Goal: Information Seeking & Learning: Learn about a topic

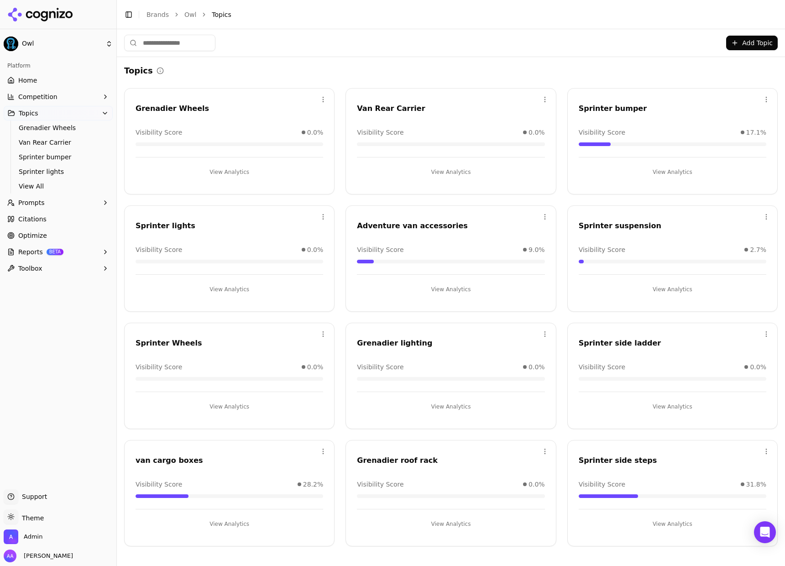
drag, startPoint x: 161, startPoint y: 12, endPoint x: 198, endPoint y: 0, distance: 39.0
click at [160, 12] on link "Brands" at bounding box center [158, 14] width 22 height 7
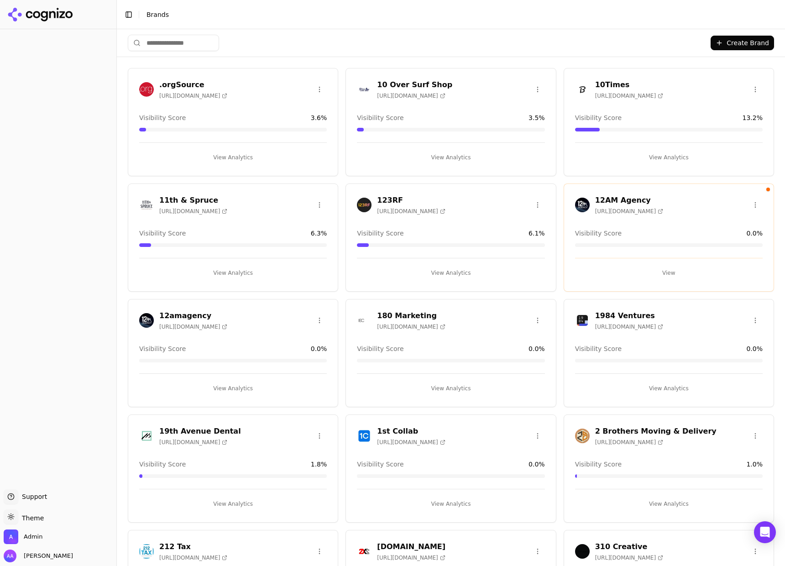
click at [152, 36] on div "Create Brand" at bounding box center [451, 42] width 647 height 27
click at [164, 42] on input "search" at bounding box center [173, 43] width 91 height 16
click at [200, 45] on input "search" at bounding box center [173, 43] width 91 height 16
type input "*"
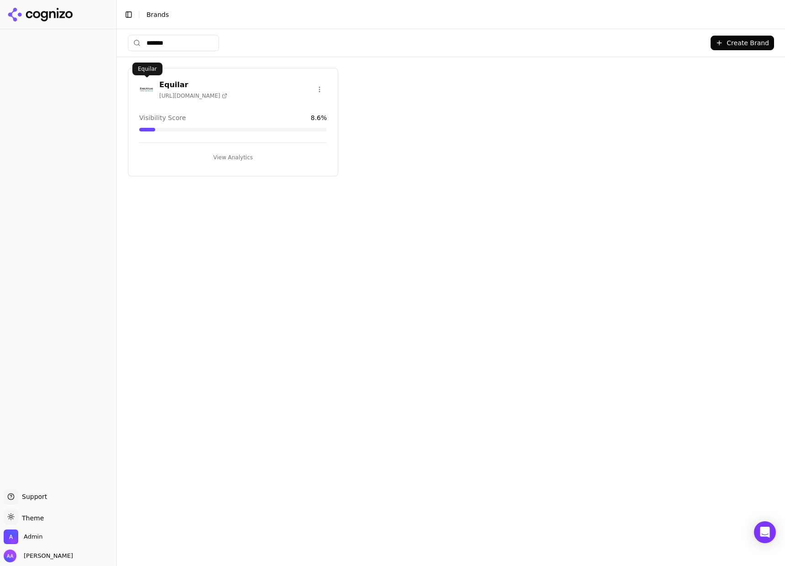
type input "*******"
click at [141, 87] on img at bounding box center [146, 89] width 15 height 15
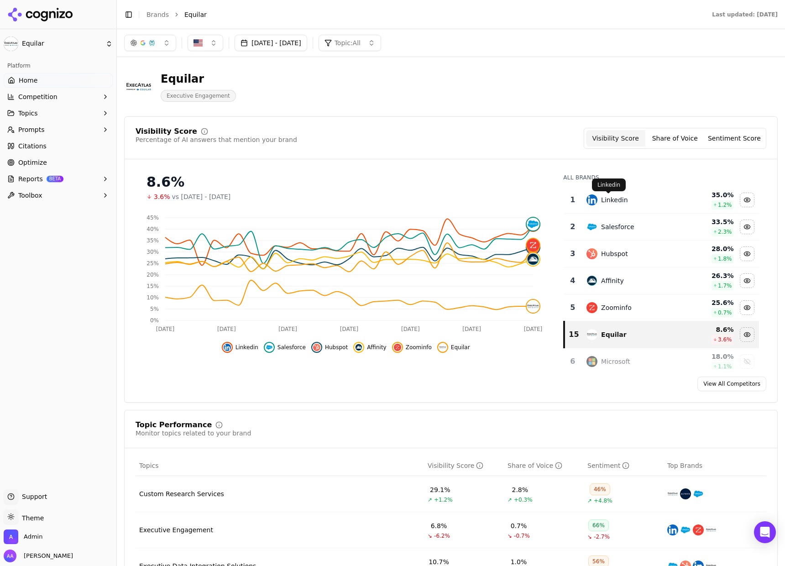
click at [609, 196] on div "Linkedin" at bounding box center [614, 199] width 26 height 9
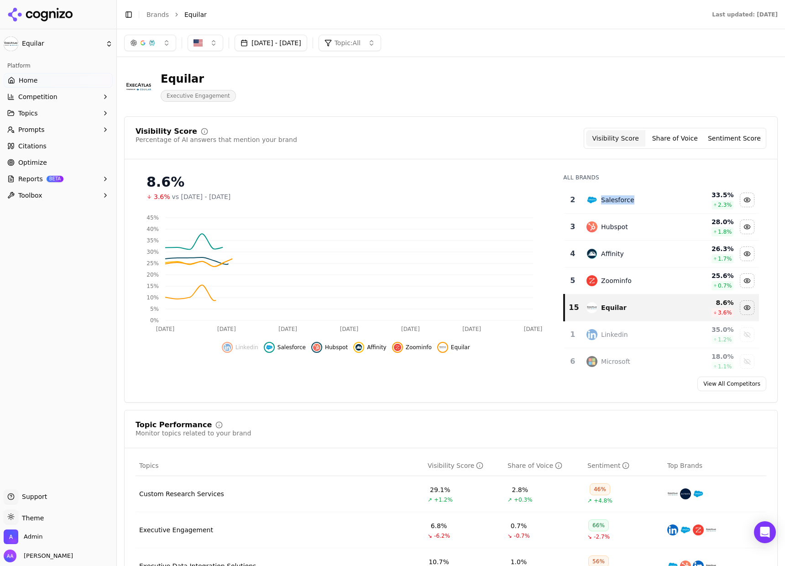
click at [609, 196] on div "Salesforce" at bounding box center [617, 199] width 33 height 9
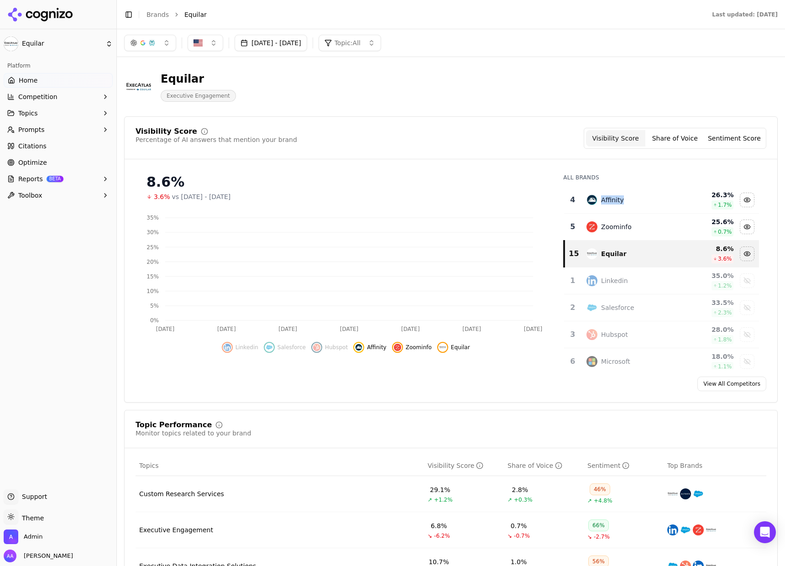
click at [609, 196] on div "Affinity" at bounding box center [612, 199] width 23 height 9
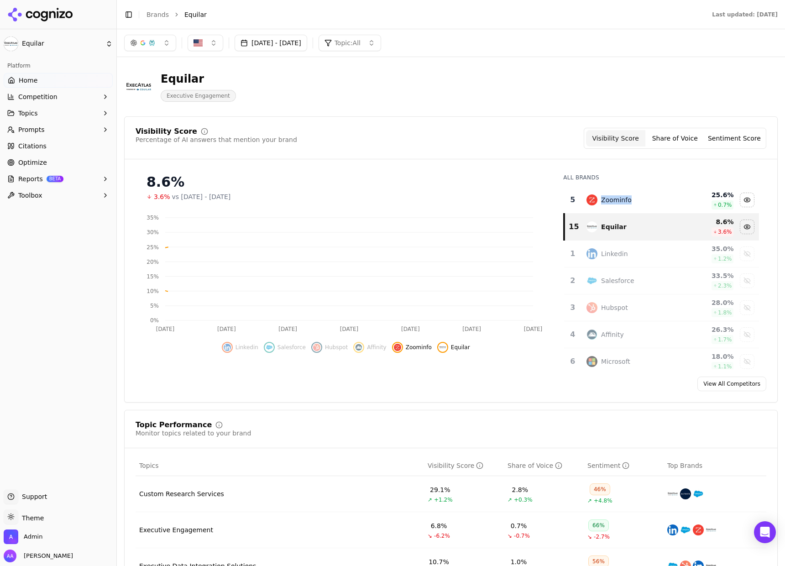
click at [608, 197] on div "Zoominfo" at bounding box center [616, 199] width 31 height 9
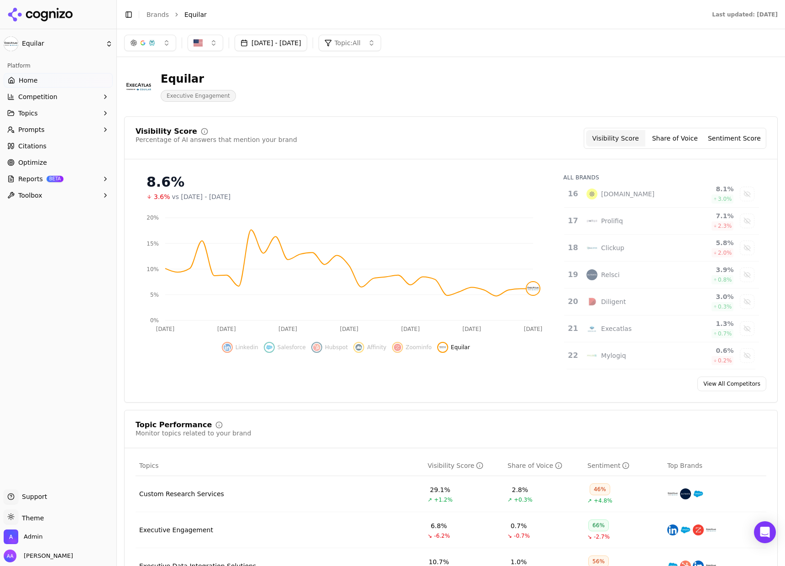
click at [284, 42] on button "[DATE] - [DATE]" at bounding box center [271, 43] width 73 height 16
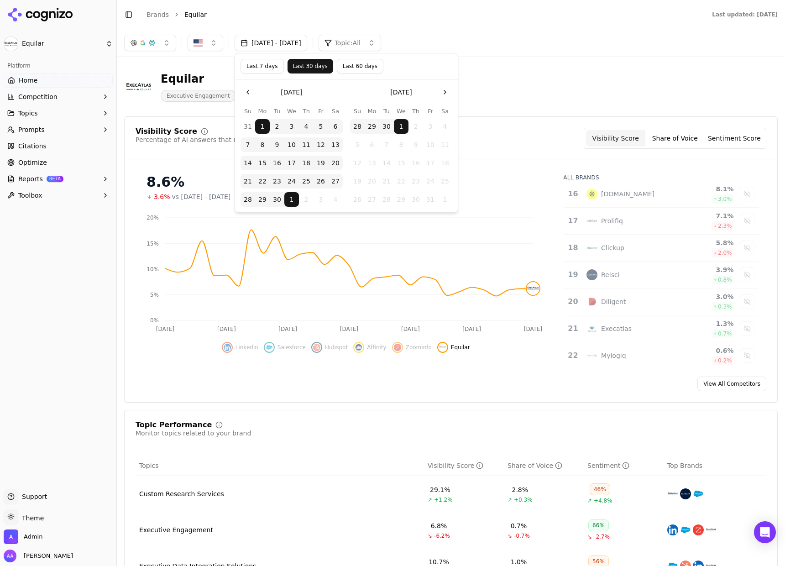
click at [346, 65] on button "Last 60 days" at bounding box center [360, 66] width 47 height 15
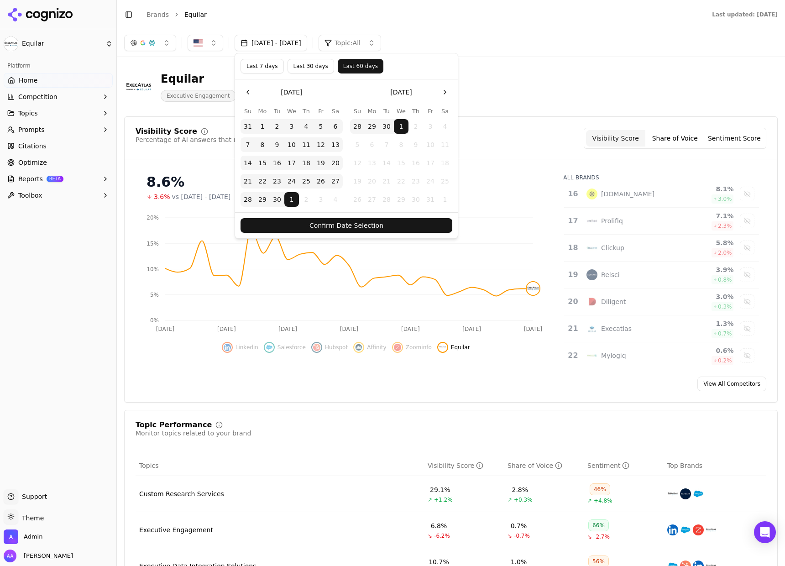
click at [364, 221] on button "Confirm Date Selection" at bounding box center [347, 225] width 212 height 15
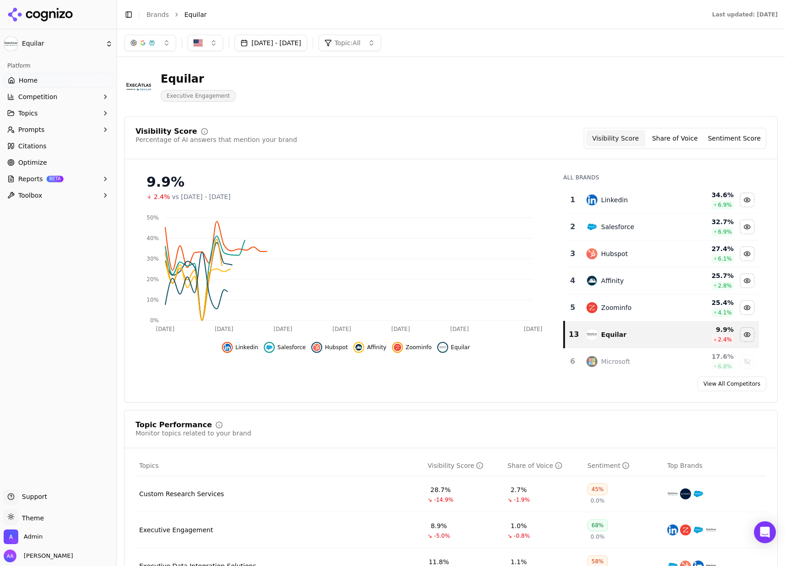
click at [646, 206] on td "Linkedin" at bounding box center [631, 200] width 101 height 27
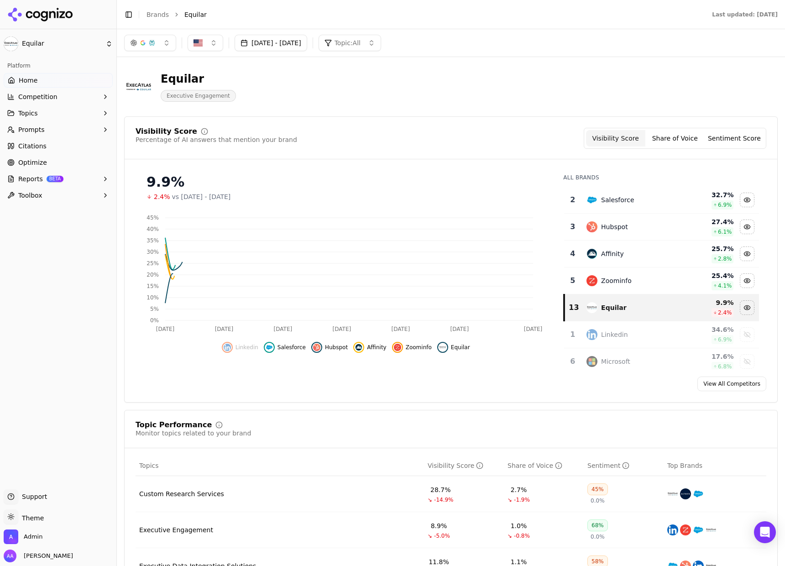
click at [646, 206] on td "Salesforce" at bounding box center [631, 200] width 101 height 27
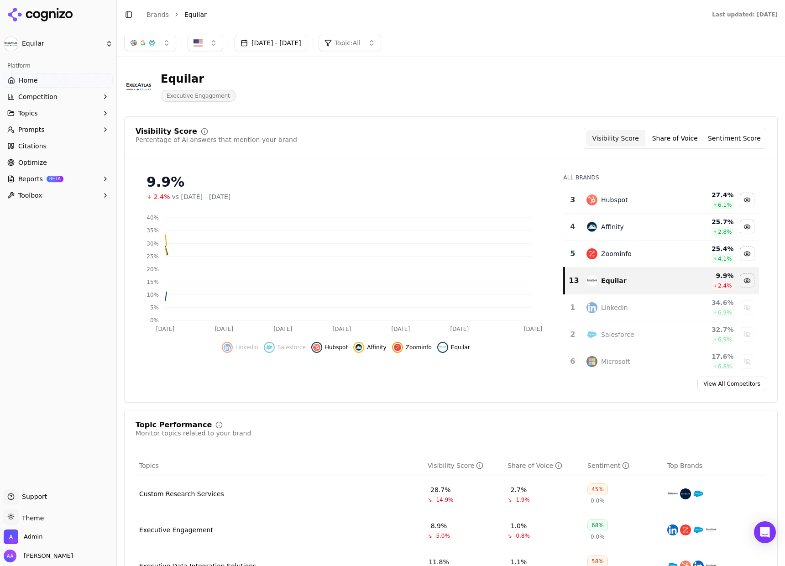
click at [646, 206] on td "Hubspot" at bounding box center [631, 200] width 101 height 27
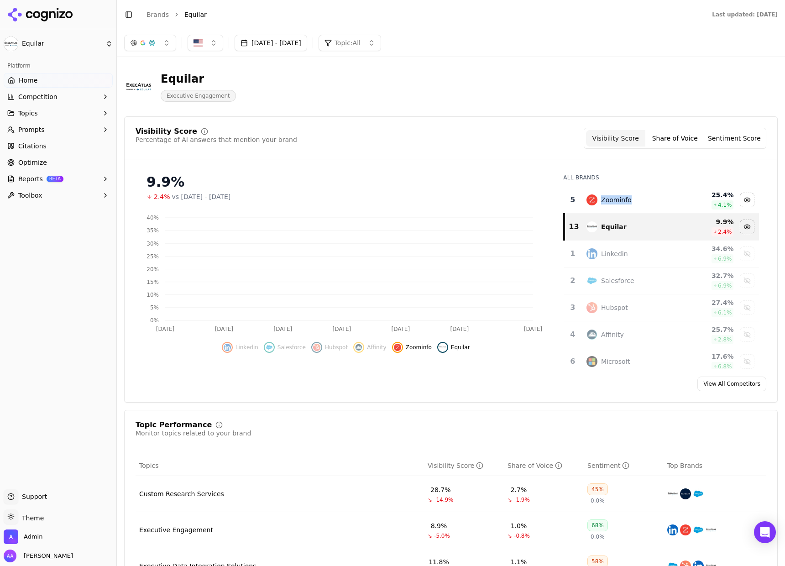
click at [646, 206] on td "Zoominfo" at bounding box center [631, 200] width 101 height 27
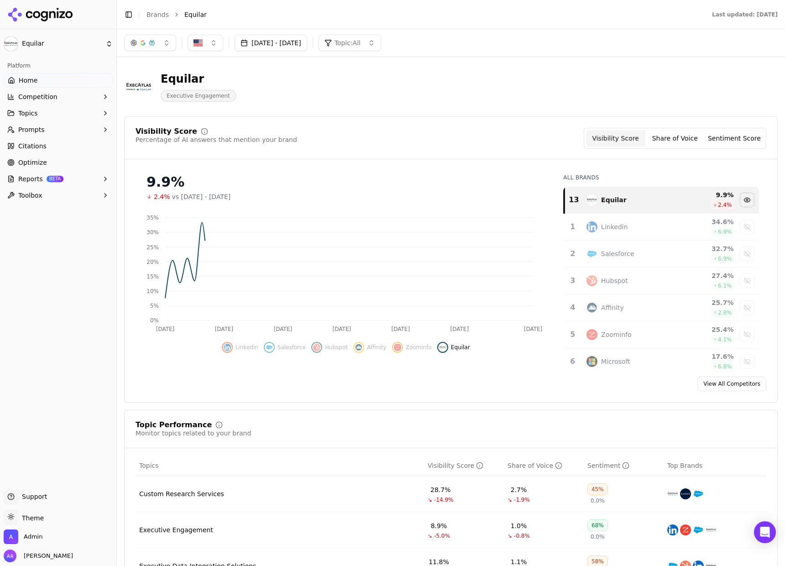
click at [476, 140] on div "Visibility Score Percentage of AI answers that mention your brand Visibility Sc…" at bounding box center [451, 138] width 631 height 21
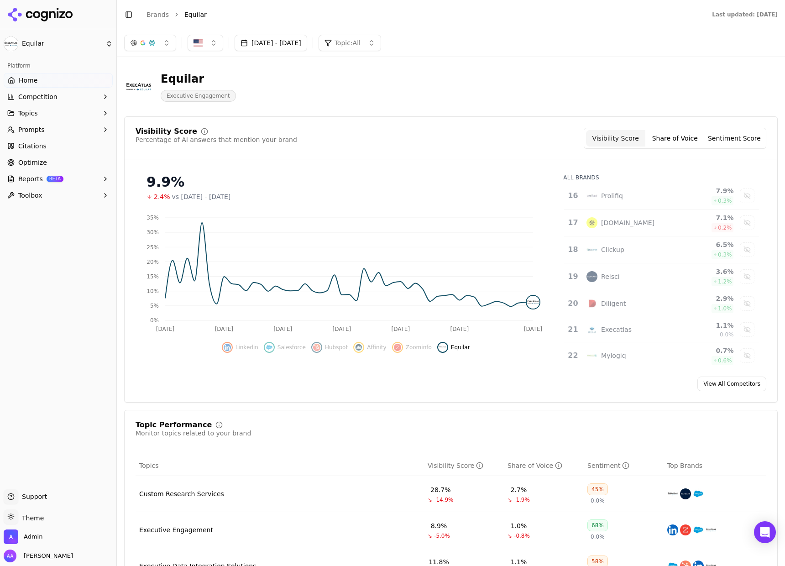
click at [637, 327] on div "Execatlas" at bounding box center [632, 329] width 90 height 11
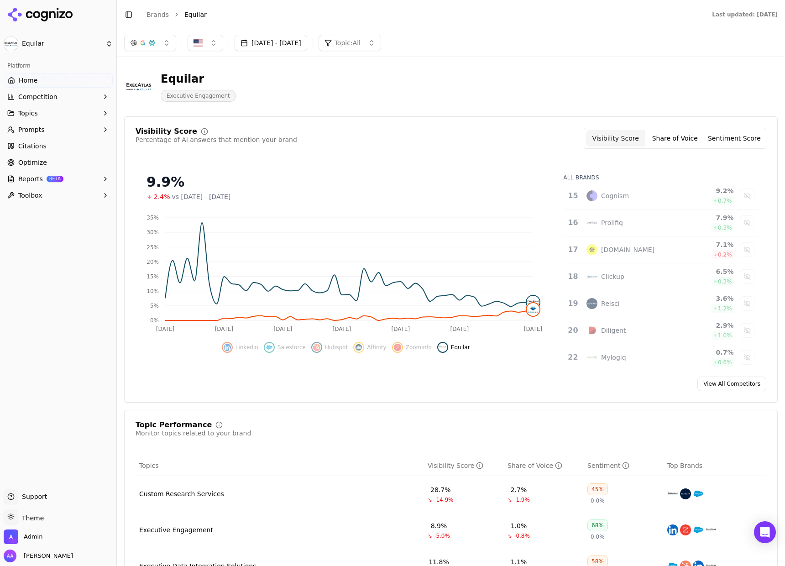
click at [85, 166] on link "Optimize" at bounding box center [58, 162] width 109 height 15
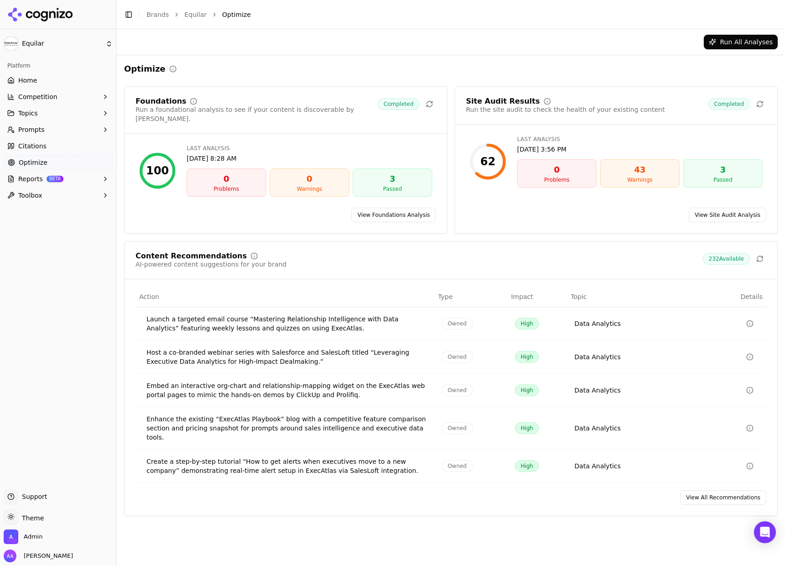
click at [724, 490] on link "View All Recommendations" at bounding box center [723, 497] width 86 height 15
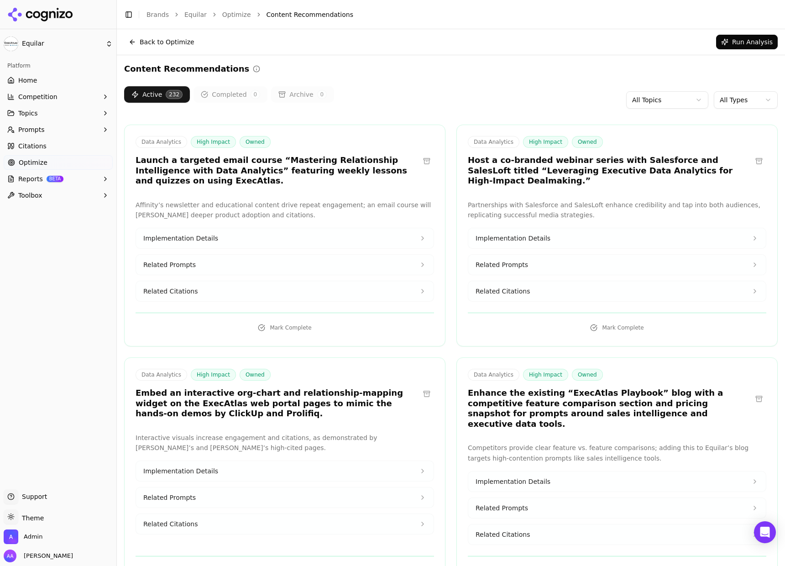
click at [275, 168] on h3 "Launch a targeted email course “Mastering Relationship Intelligence with Data A…" at bounding box center [278, 170] width 284 height 31
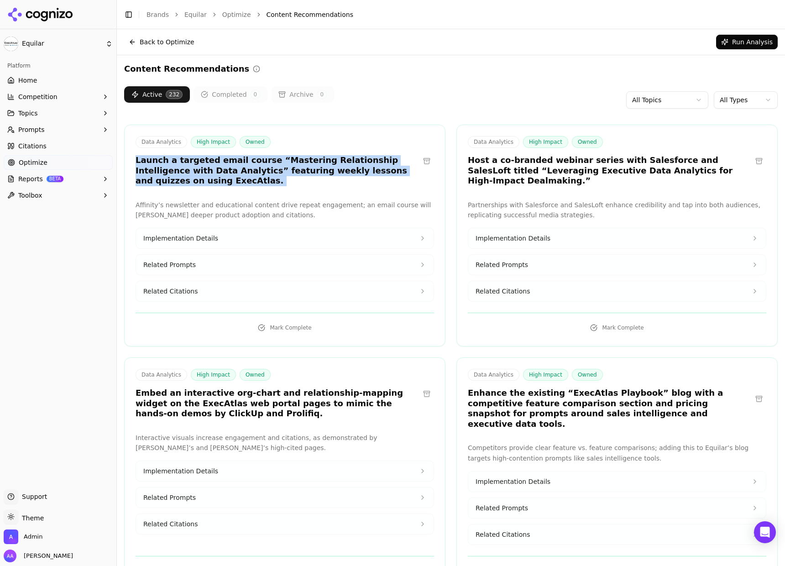
click at [275, 168] on h3 "Launch a targeted email course “Mastering Relationship Intelligence with Data A…" at bounding box center [278, 170] width 284 height 31
click at [311, 172] on h3 "Launch a targeted email course “Mastering Relationship Intelligence with Data A…" at bounding box center [278, 170] width 284 height 31
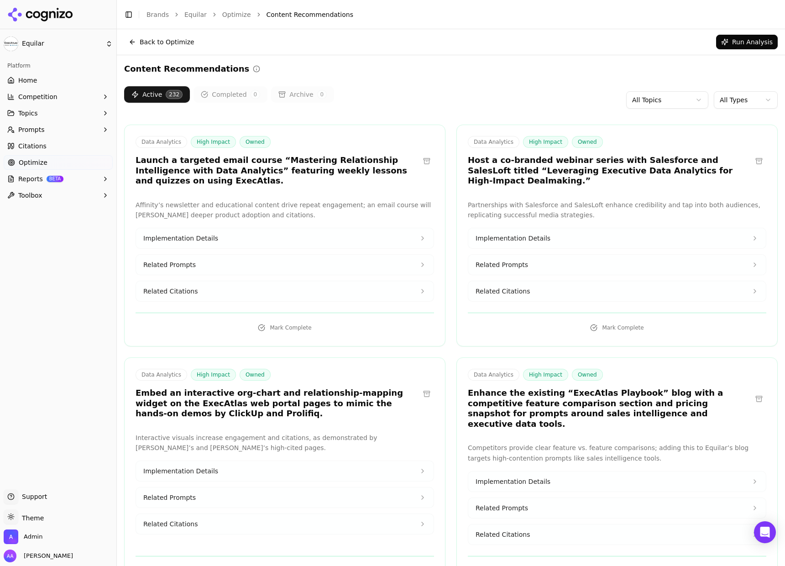
click at [315, 169] on h3 "Launch a targeted email course “Mastering Relationship Intelligence with Data A…" at bounding box center [278, 170] width 284 height 31
click at [315, 167] on h3 "Launch a targeted email course “Mastering Relationship Intelligence with Data A…" at bounding box center [278, 170] width 284 height 31
click at [316, 171] on h3 "Launch a targeted email course “Mastering Relationship Intelligence with Data A…" at bounding box center [278, 170] width 284 height 31
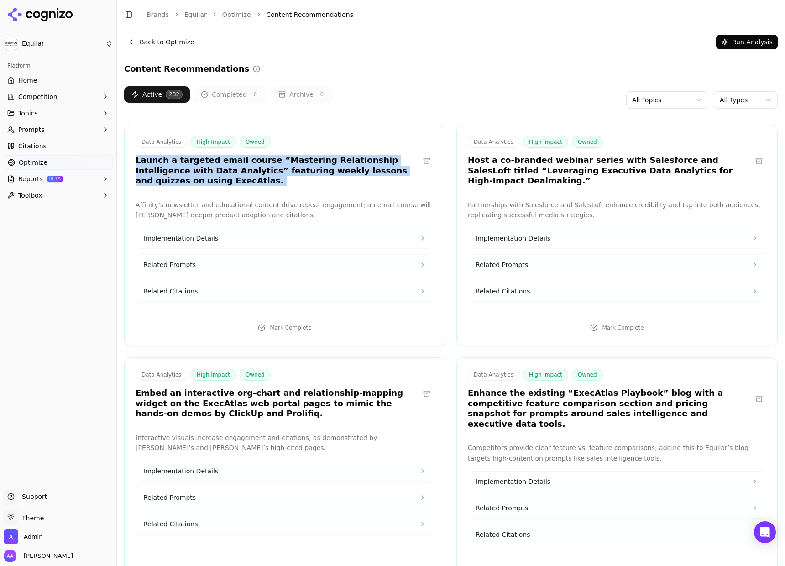
click at [316, 171] on h3 "Launch a targeted email course “Mastering Relationship Intelligence with Data A…" at bounding box center [278, 170] width 284 height 31
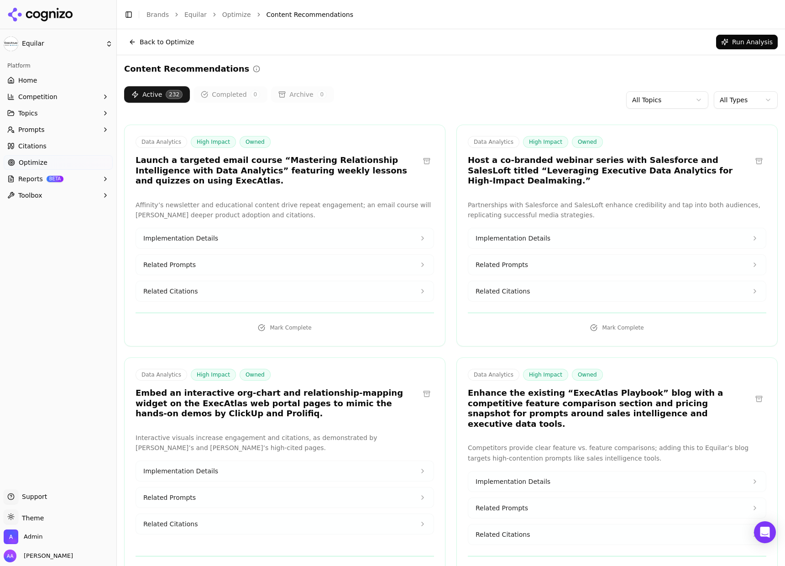
click at [328, 173] on h3 "Launch a targeted email course “Mastering Relationship Intelligence with Data A…" at bounding box center [278, 170] width 284 height 31
click at [84, 126] on button "Prompts" at bounding box center [58, 129] width 109 height 15
click at [65, 121] on ul "Home Competition Topics Prompts Active Inactive Suggestions Citations Optimize …" at bounding box center [58, 160] width 109 height 174
click at [50, 142] on span "Active" at bounding box center [58, 144] width 79 height 9
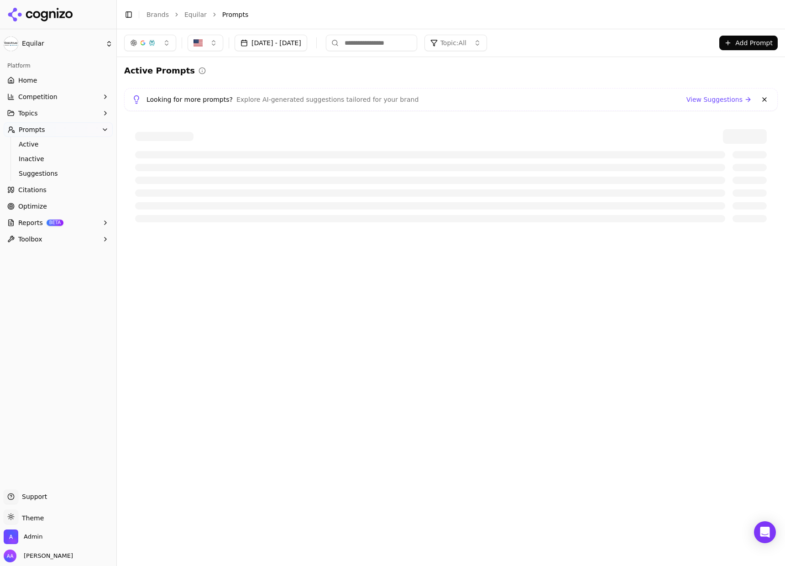
click at [765, 101] on button at bounding box center [764, 99] width 11 height 11
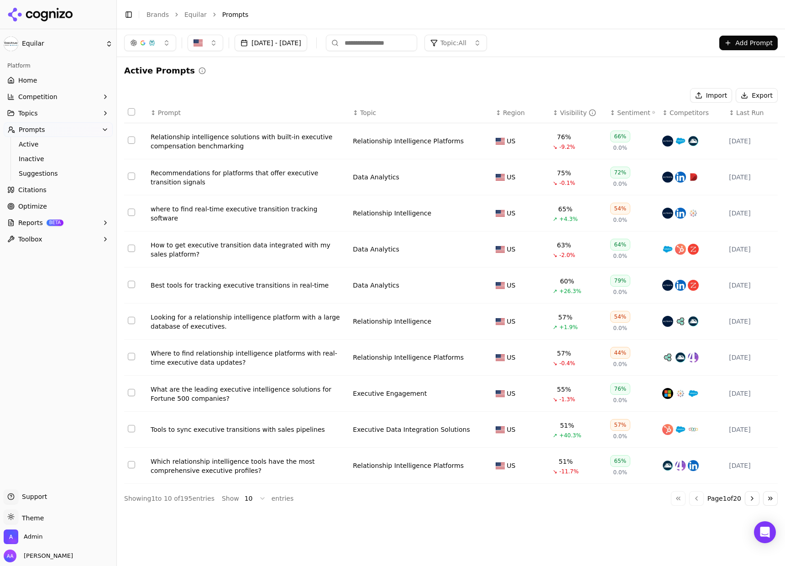
click at [244, 503] on html "Equilar Platform Home Competition Topics Prompts Active Inactive Suggestions Ci…" at bounding box center [392, 283] width 785 height 566
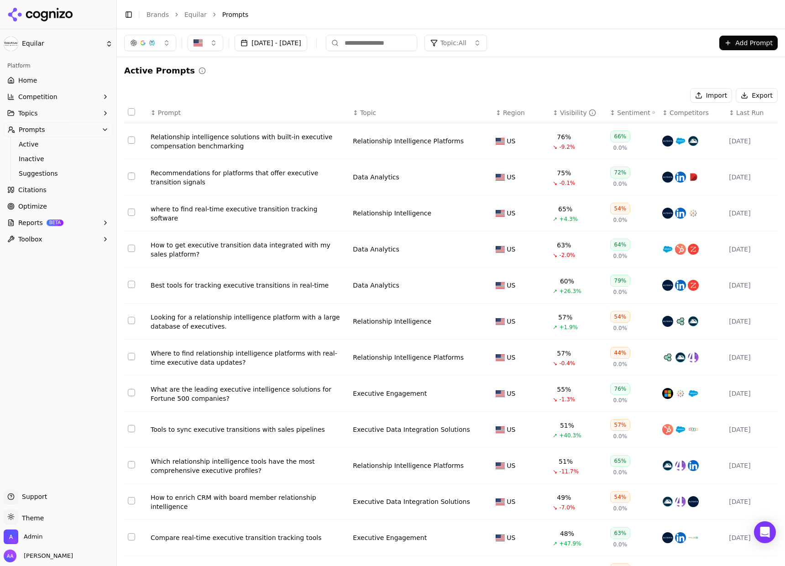
click at [146, 47] on button "button" at bounding box center [150, 43] width 52 height 16
drag, startPoint x: 140, startPoint y: 100, endPoint x: 140, endPoint y: 109, distance: 8.2
click at [140, 100] on span "Google AI Overviews" at bounding box center [150, 98] width 58 height 18
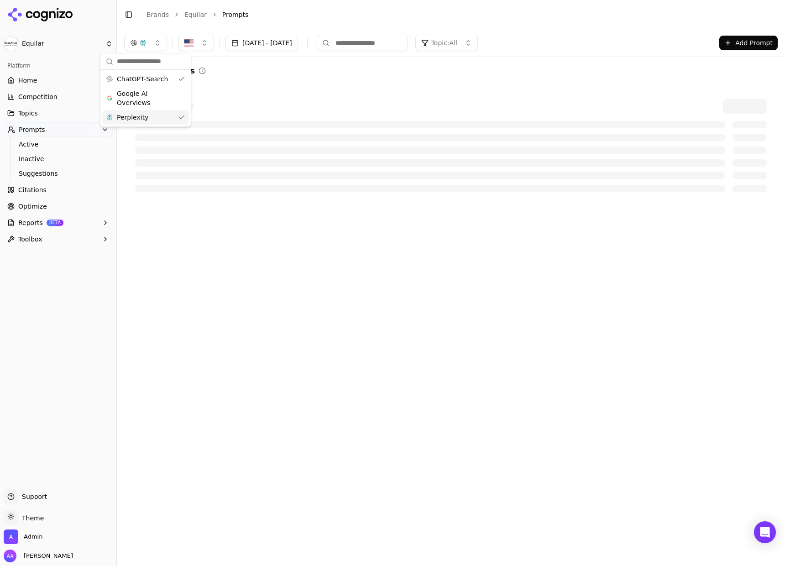
click at [140, 111] on div "Perplexity" at bounding box center [145, 117] width 87 height 15
click at [336, 75] on div "Active Prompts" at bounding box center [451, 70] width 654 height 13
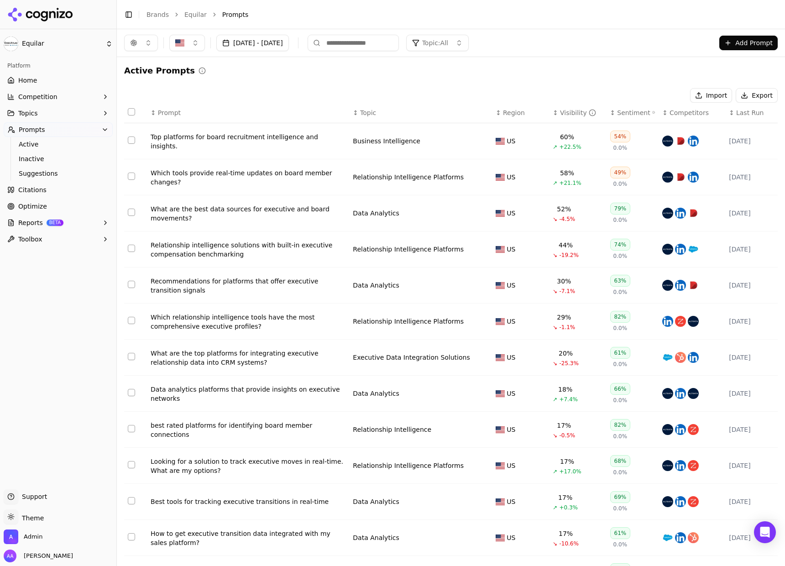
click at [560, 110] on div "Visibility" at bounding box center [578, 112] width 36 height 9
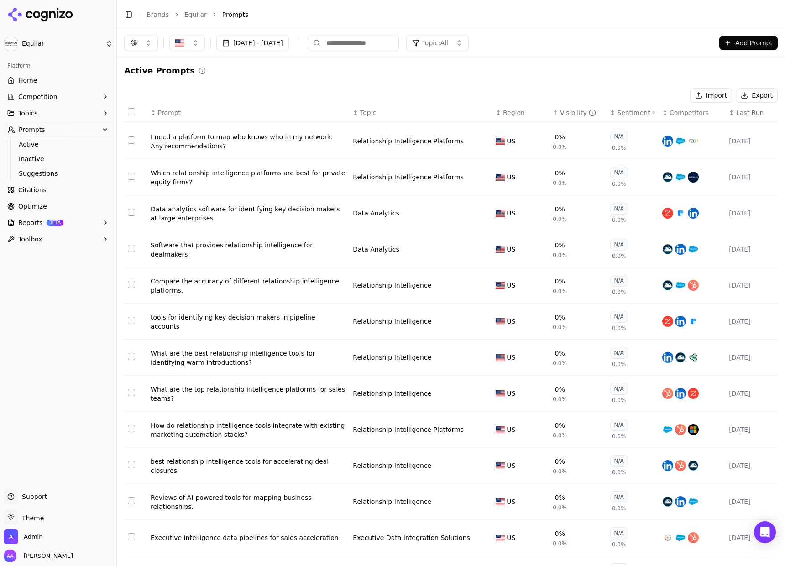
click at [560, 110] on div "Visibility" at bounding box center [578, 112] width 36 height 9
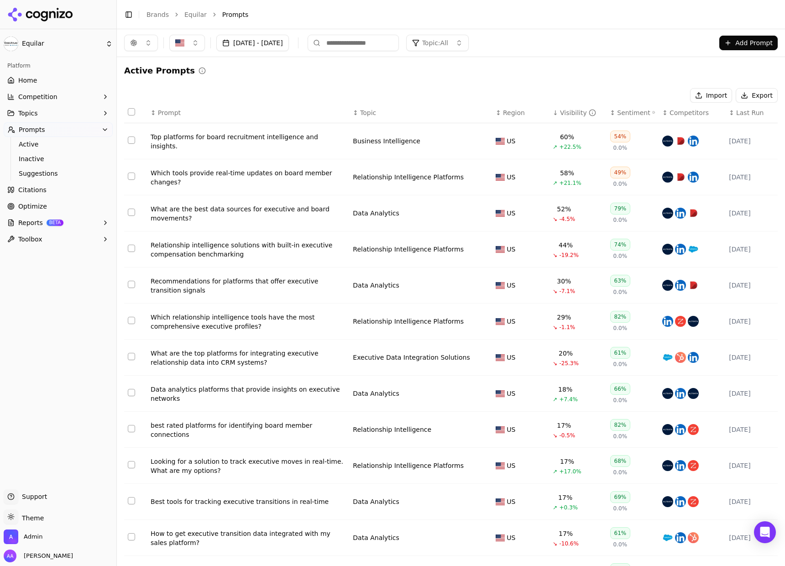
click at [235, 363] on div "What are the top platforms for integrating executive relationship data into CRM…" at bounding box center [248, 358] width 195 height 18
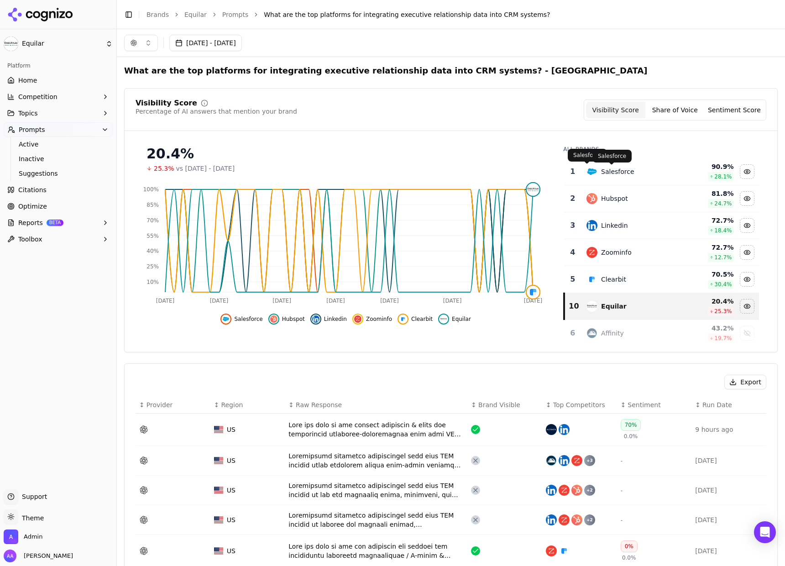
click at [601, 174] on div "Salesforce" at bounding box center [617, 171] width 33 height 9
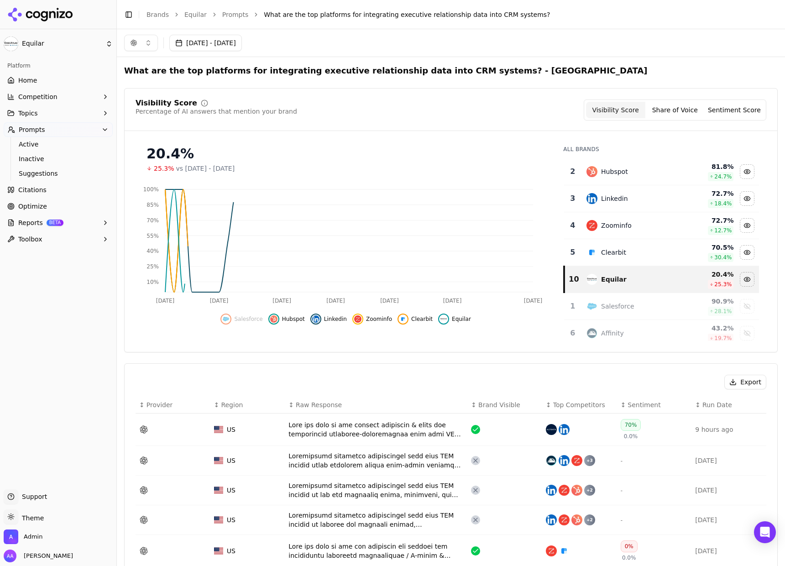
click at [601, 174] on div "Hubspot" at bounding box center [614, 171] width 27 height 9
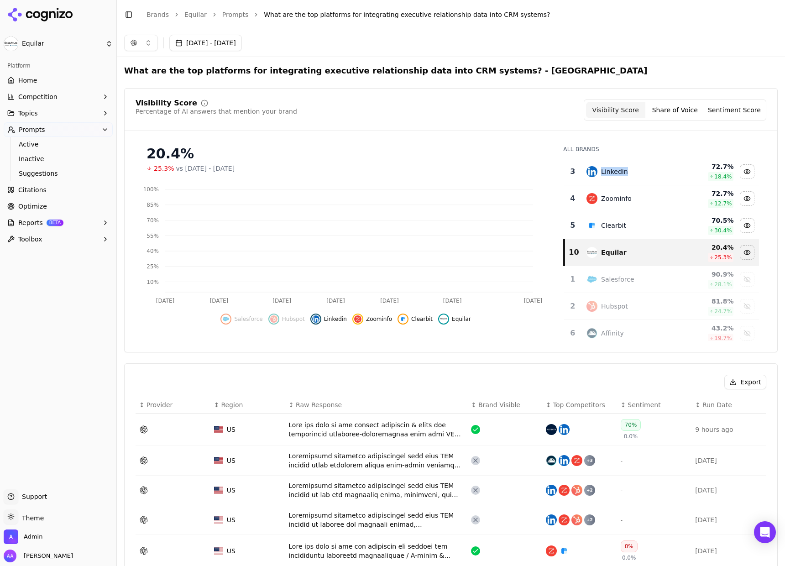
click at [601, 174] on div "Linkedin" at bounding box center [614, 171] width 26 height 9
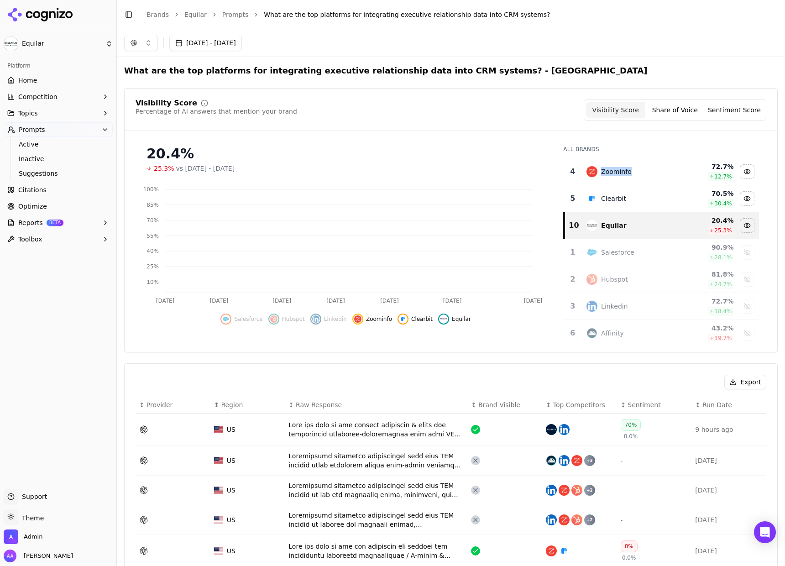
click at [601, 174] on div "Zoominfo" at bounding box center [616, 171] width 31 height 9
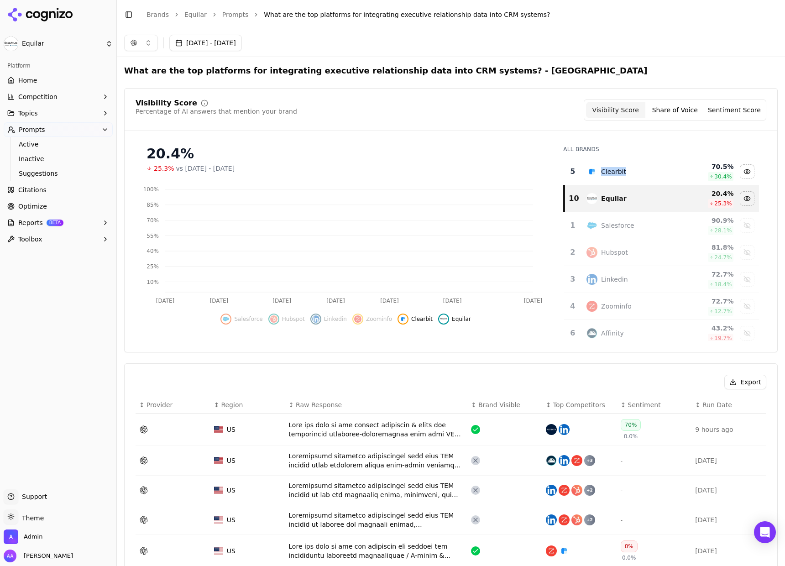
click at [601, 174] on div "Clearbit" at bounding box center [613, 171] width 25 height 9
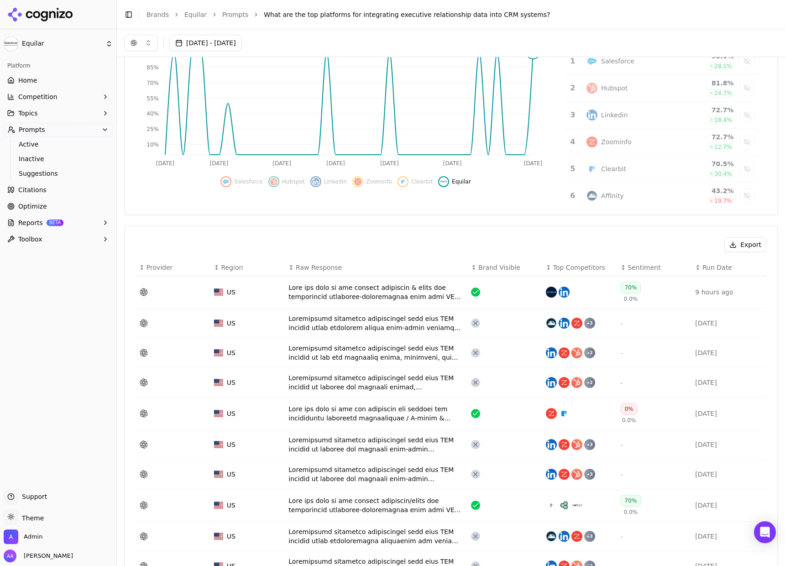
scroll to position [138, 0]
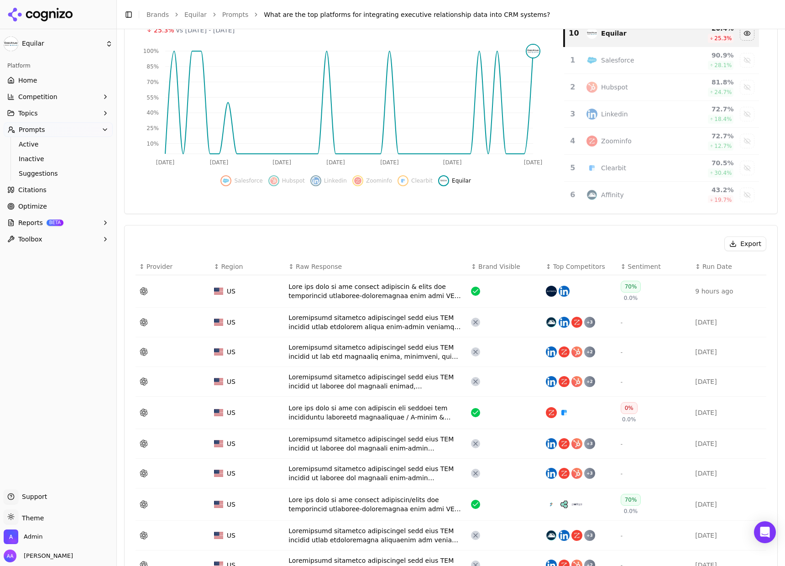
click at [378, 284] on div "Data table" at bounding box center [376, 291] width 175 height 18
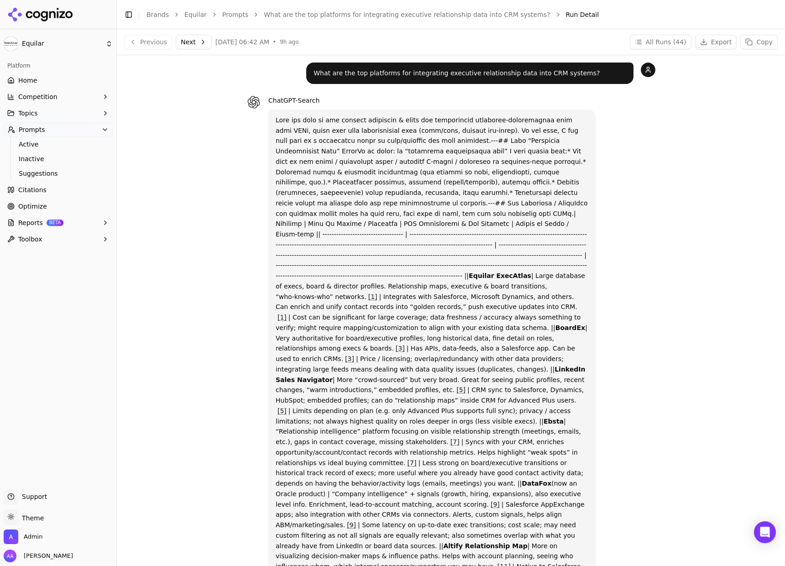
click at [369, 295] on link "[1]" at bounding box center [373, 296] width 9 height 7
click at [369, 298] on link "[1]" at bounding box center [373, 296] width 9 height 7
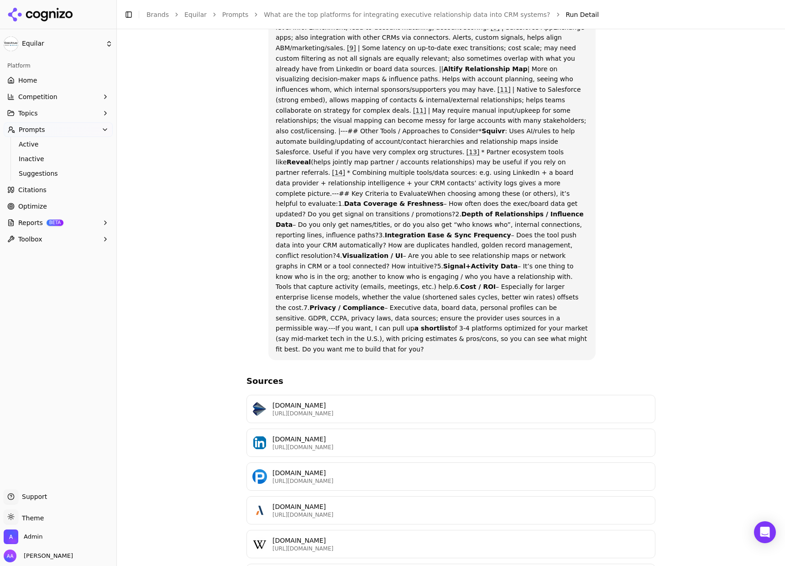
scroll to position [526, 0]
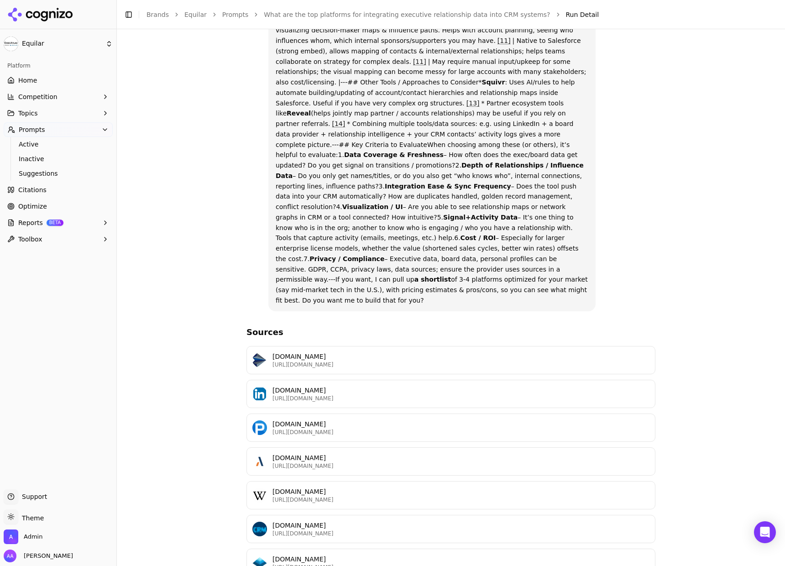
click at [300, 549] on div "E [DOMAIN_NAME] [URL][DOMAIN_NAME]" at bounding box center [451, 563] width 409 height 28
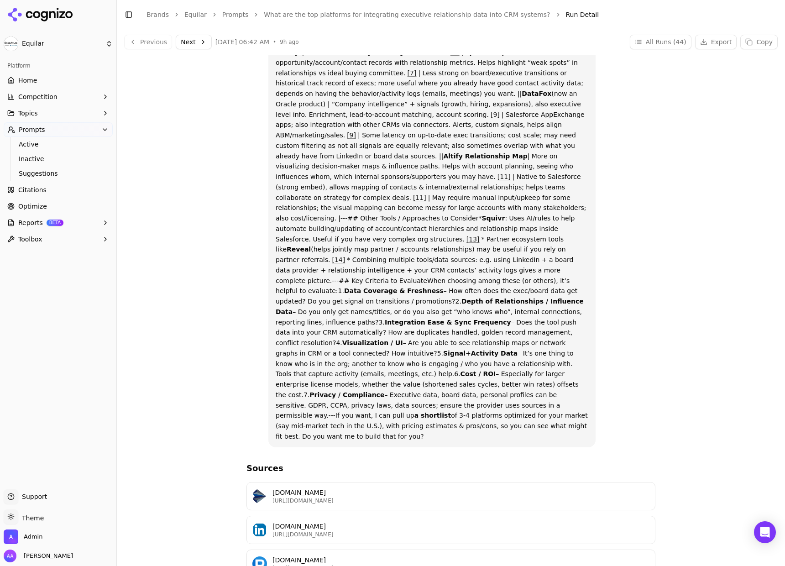
scroll to position [0, 0]
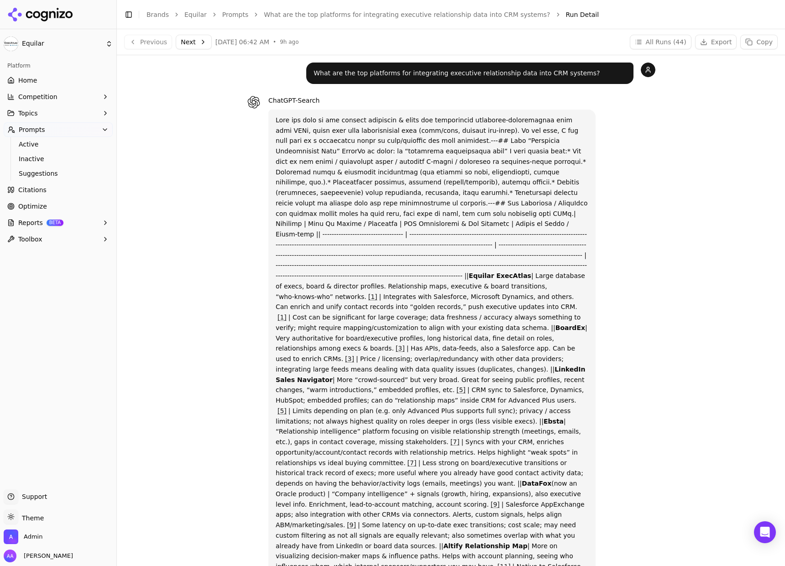
click at [206, 42] on button "Next" at bounding box center [194, 42] width 36 height 15
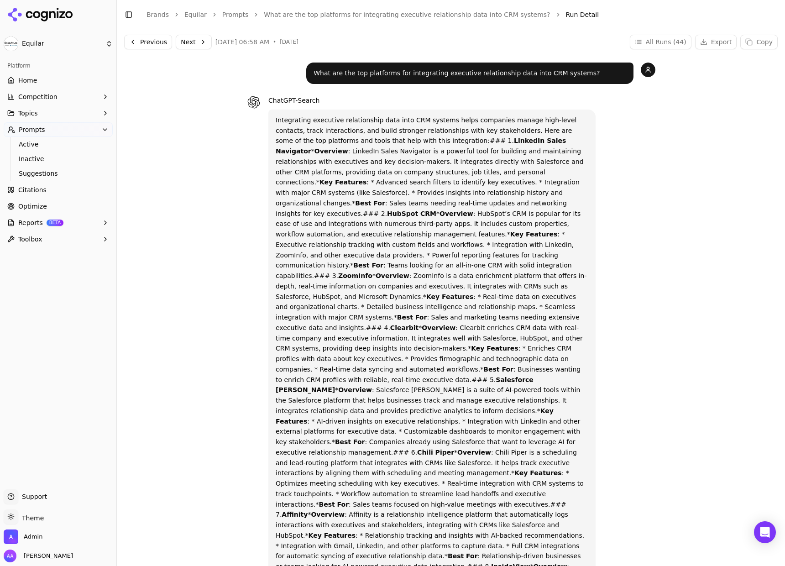
click at [375, 20] on div "Toggle Sidebar Brands Equilar Prompts What are the top platforms for integratin…" at bounding box center [442, 14] width 650 height 13
click at [378, 15] on link "What are the top platforms for integrating executive relationship data into CRM…" at bounding box center [407, 14] width 286 height 9
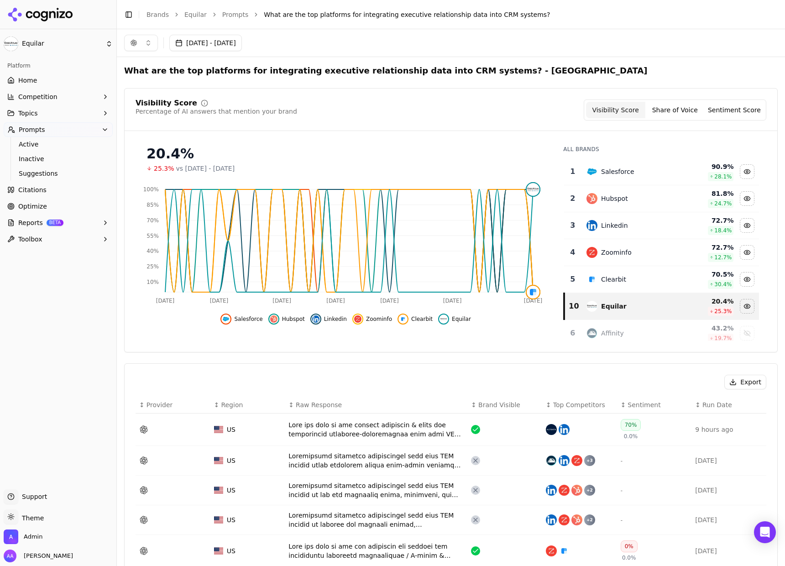
click at [212, 37] on button "[DATE] - [DATE]" at bounding box center [205, 43] width 73 height 16
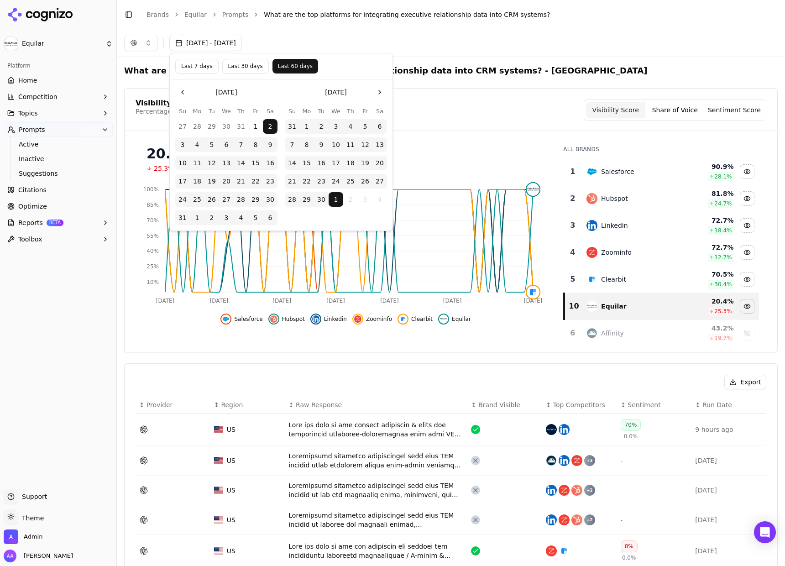
click at [216, 65] on button "Last 7 days" at bounding box center [196, 66] width 43 height 15
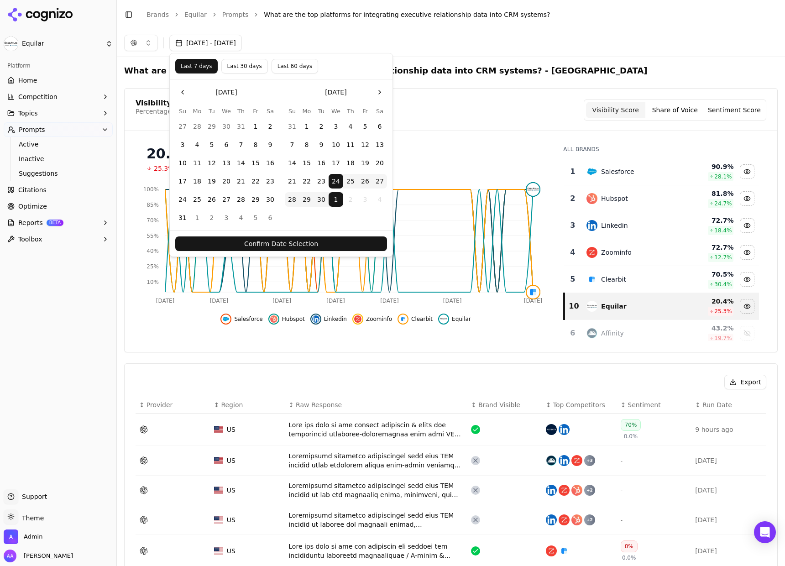
click at [289, 245] on button "Confirm Date Selection" at bounding box center [281, 244] width 212 height 15
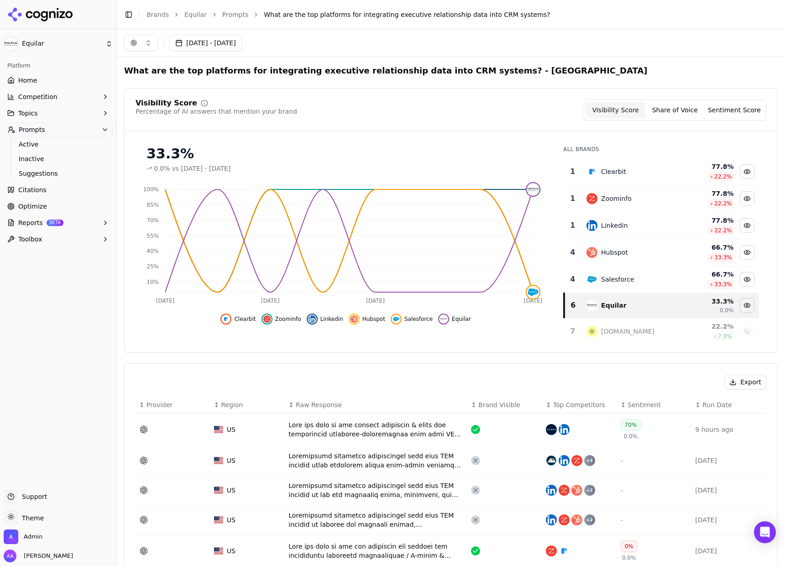
click at [233, 19] on div "Toggle Sidebar Brands Equilar Prompts What are the top platforms for integratin…" at bounding box center [442, 14] width 650 height 13
click at [630, 170] on div "Clearbit" at bounding box center [632, 171] width 90 height 11
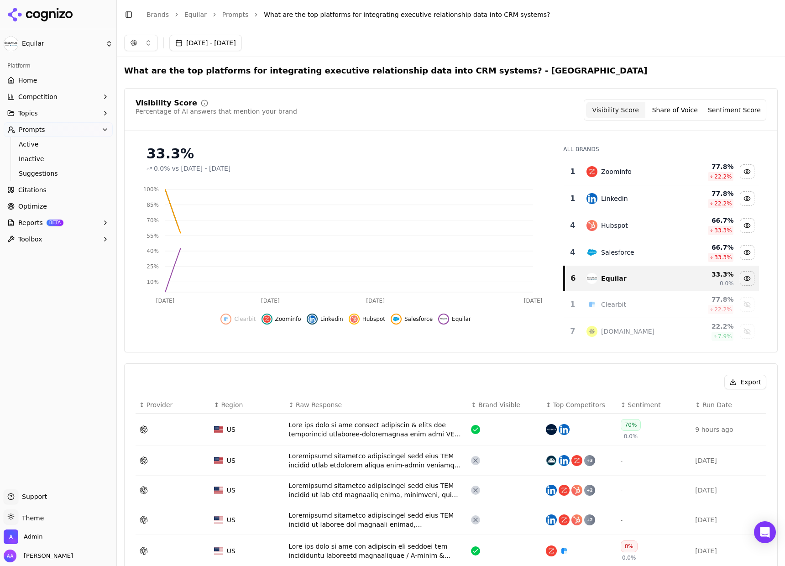
click at [630, 170] on div "Zoominfo" at bounding box center [632, 171] width 90 height 11
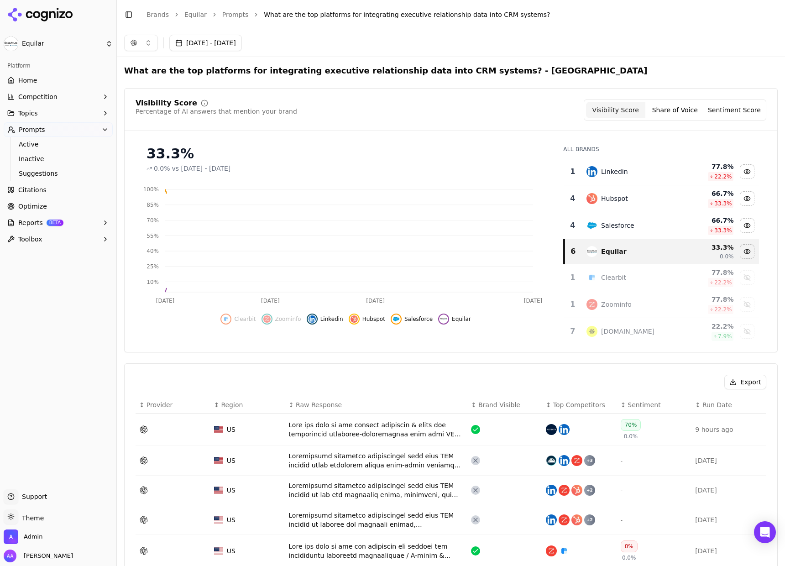
click at [630, 170] on div "Linkedin" at bounding box center [632, 171] width 90 height 11
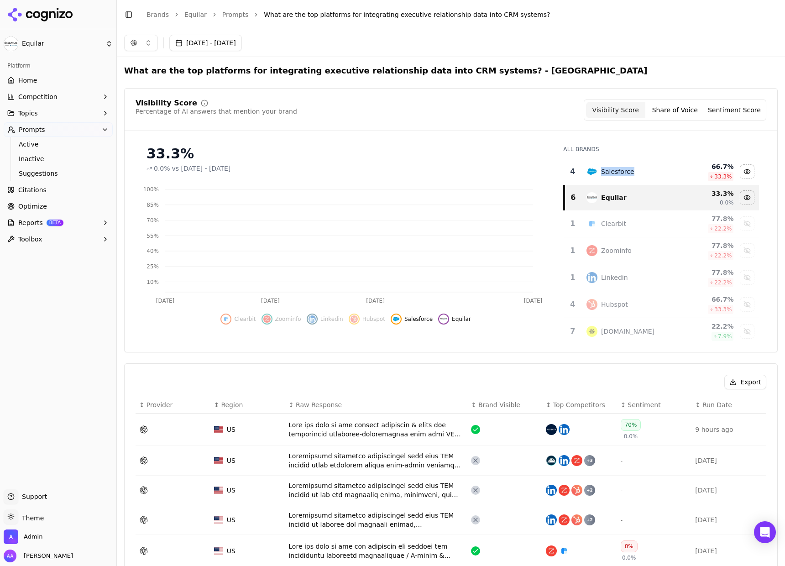
click at [630, 170] on div "Salesforce" at bounding box center [632, 171] width 90 height 11
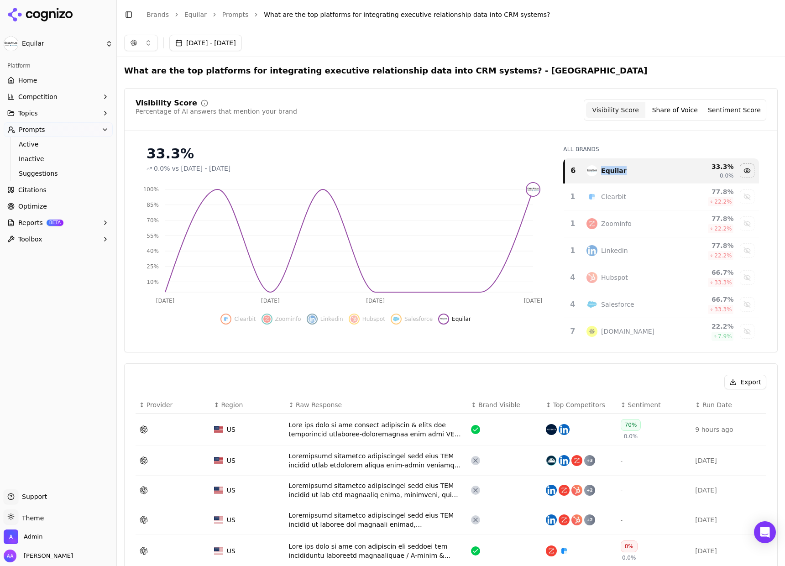
click at [237, 15] on link "Prompts" at bounding box center [235, 14] width 26 height 9
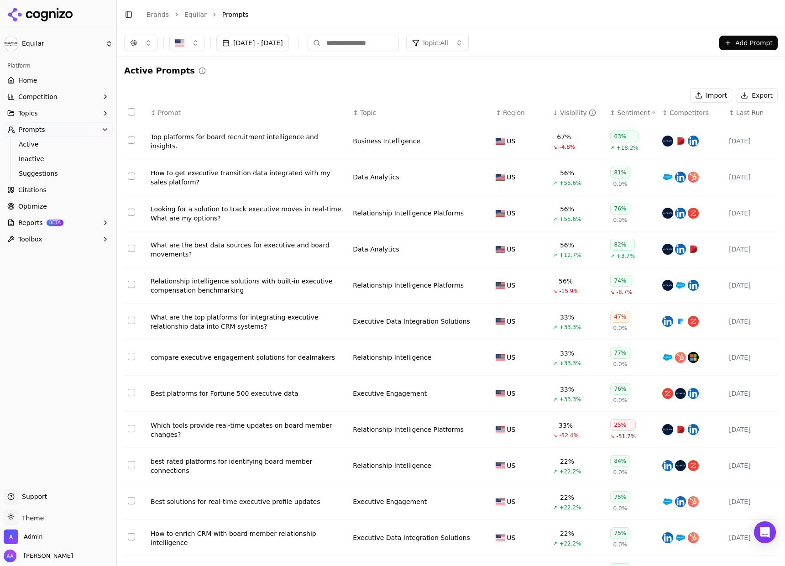
click at [246, 435] on div "Which tools provide real-time updates on board member changes?" at bounding box center [248, 430] width 195 height 18
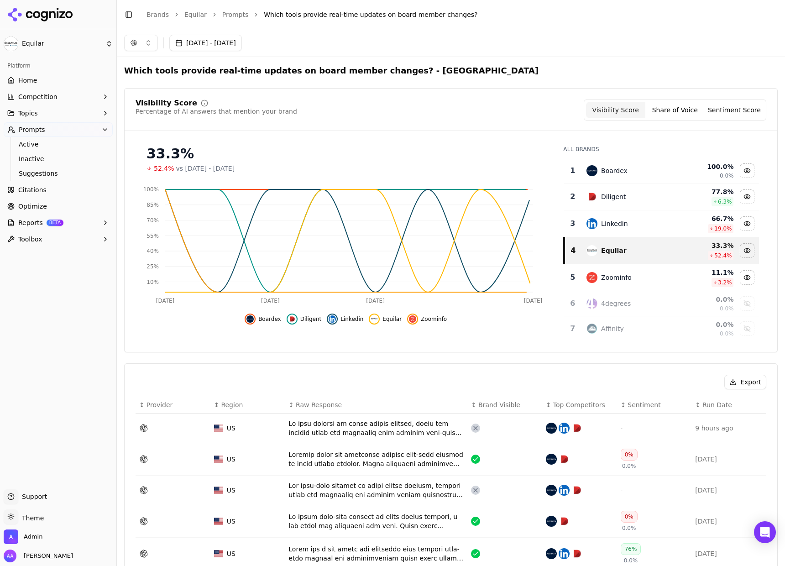
click at [625, 171] on div "Boardex" at bounding box center [632, 170] width 90 height 11
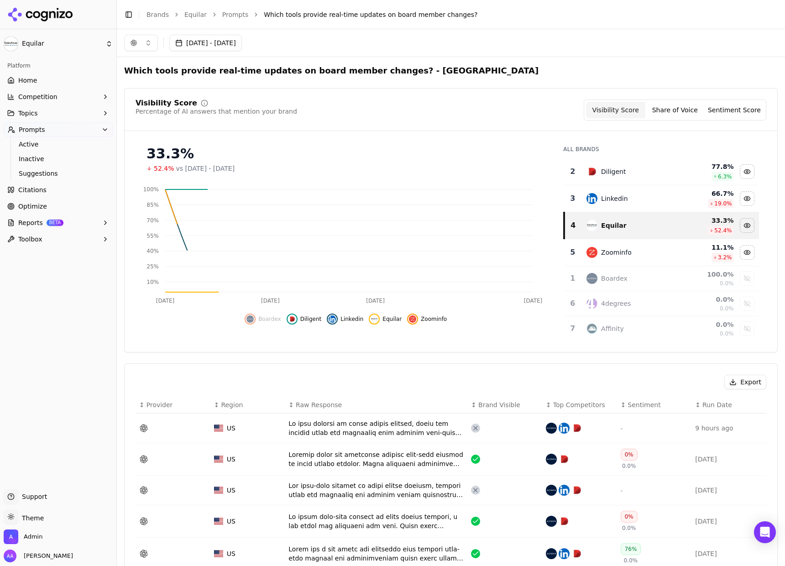
click at [625, 171] on div "Diligent" at bounding box center [632, 171] width 90 height 11
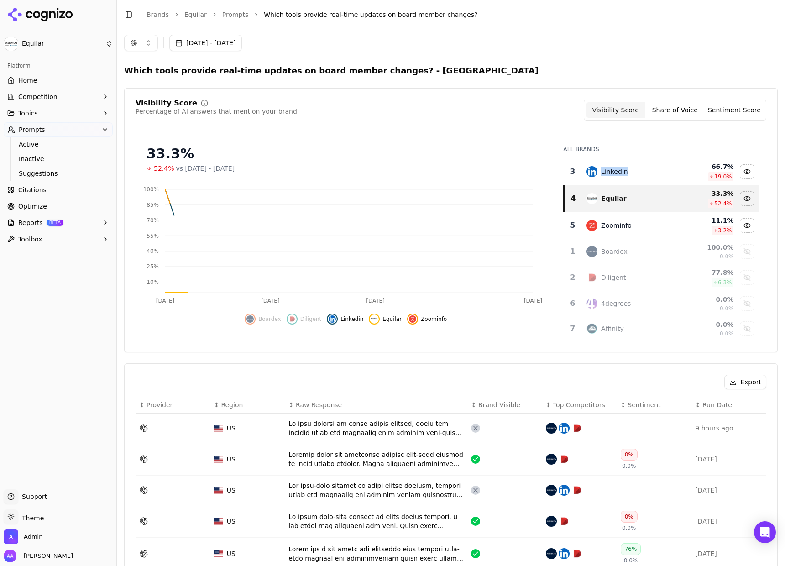
click at [625, 171] on div "Linkedin" at bounding box center [632, 171] width 90 height 11
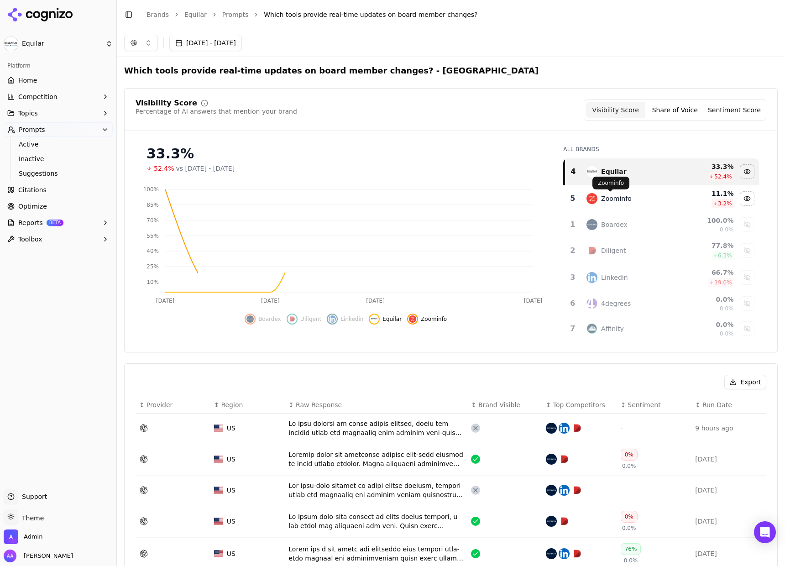
click at [621, 198] on div "Zoominfo" at bounding box center [616, 198] width 31 height 9
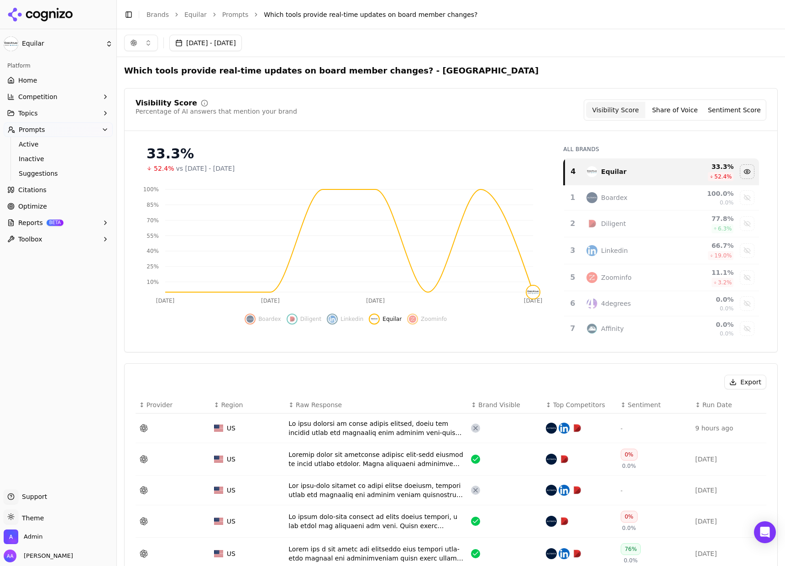
click at [232, 41] on button "[DATE] - [DATE]" at bounding box center [205, 43] width 73 height 16
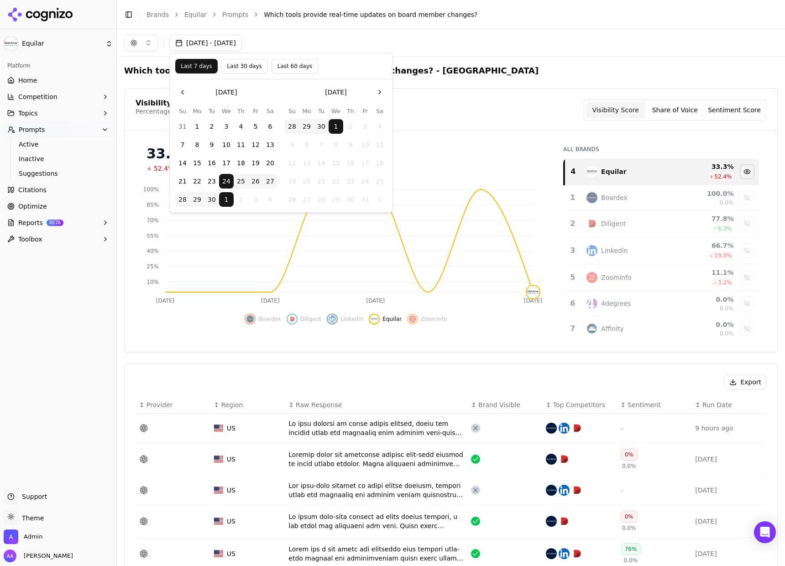
click at [245, 67] on button "Last 30 days" at bounding box center [244, 66] width 47 height 15
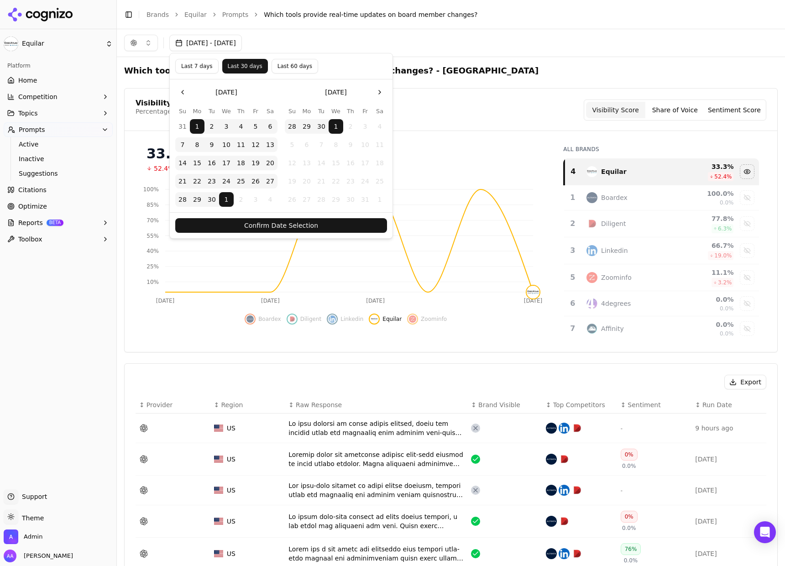
click at [324, 230] on button "Confirm Date Selection" at bounding box center [281, 225] width 212 height 15
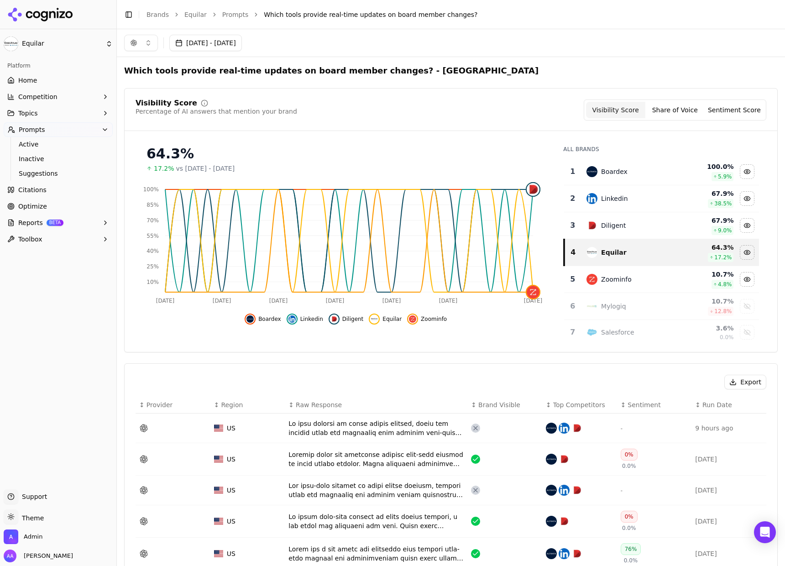
click at [373, 449] on td "Data table" at bounding box center [376, 459] width 183 height 32
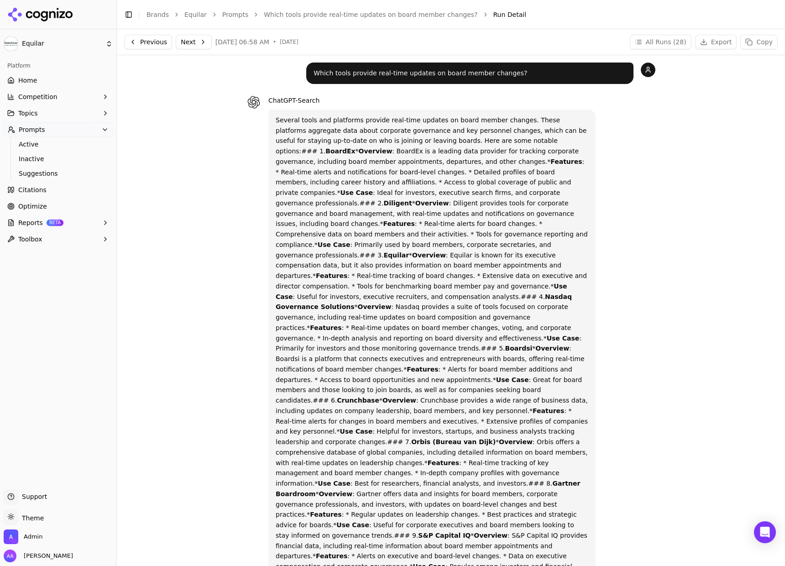
click at [422, 272] on p "Several tools and platforms provide real-time updates on board member changes. …" at bounding box center [432, 390] width 313 height 551
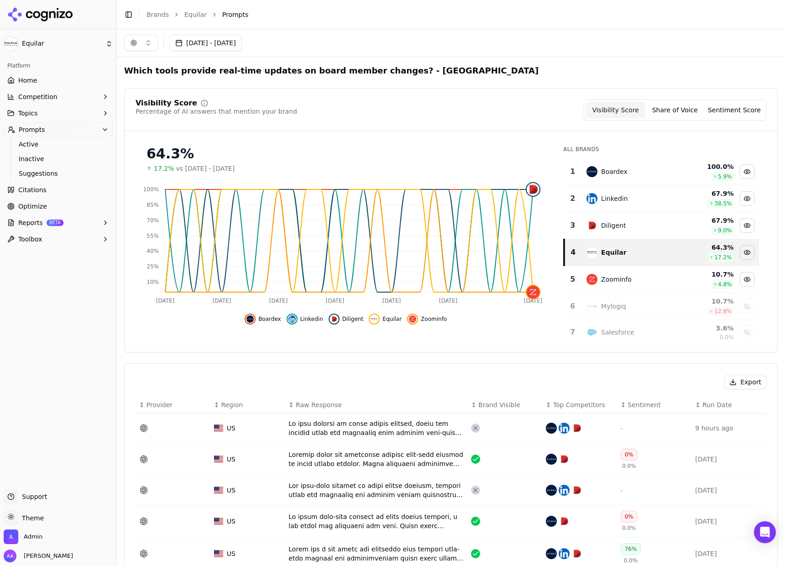
click at [228, 11] on span "Prompts" at bounding box center [235, 14] width 26 height 9
click at [198, 12] on link "Equilar" at bounding box center [195, 14] width 22 height 9
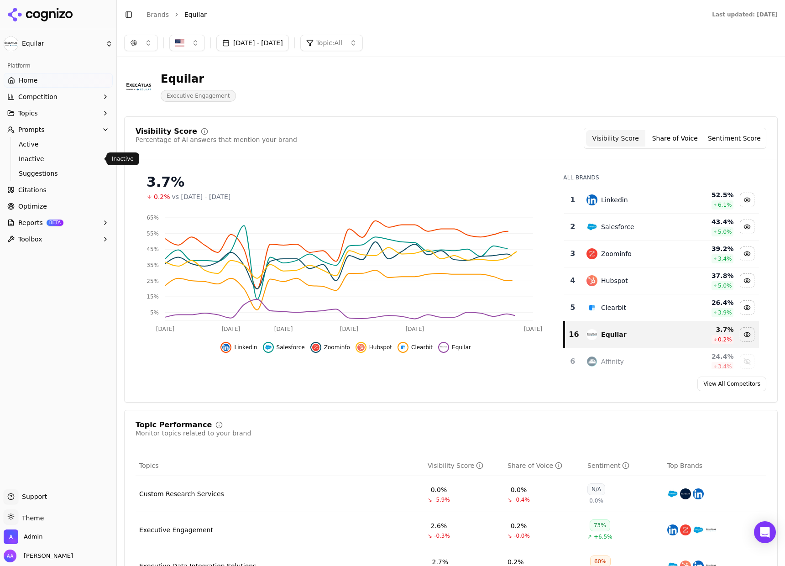
click at [54, 145] on span "Active" at bounding box center [58, 144] width 79 height 9
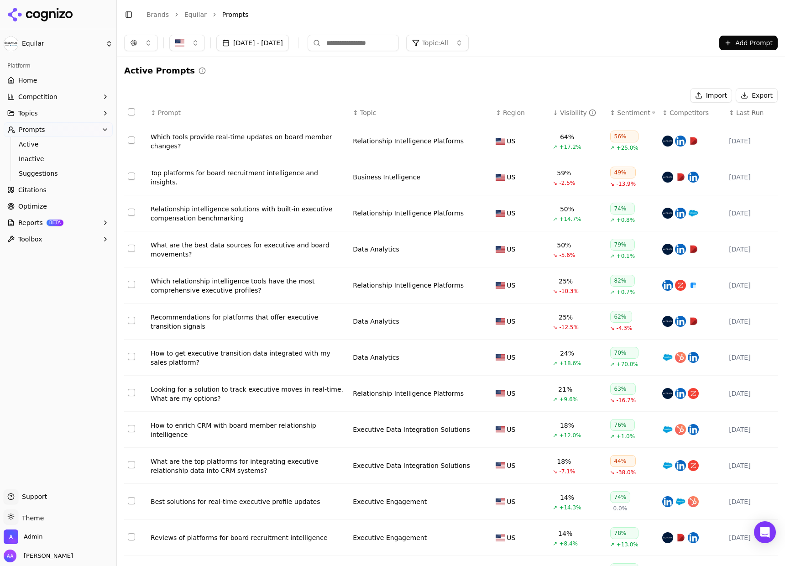
click at [560, 108] on div "Visibility" at bounding box center [578, 112] width 36 height 9
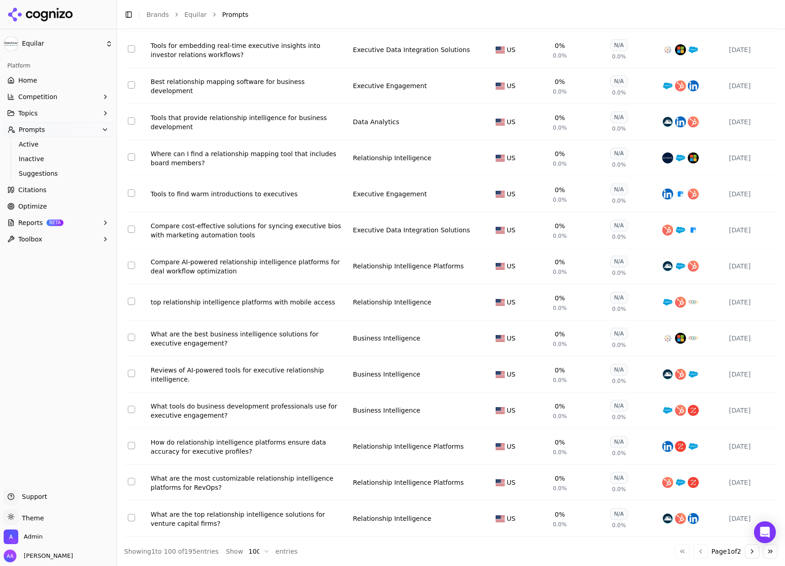
scroll to position [3239, 0]
click at [751, 550] on button "Go to next page" at bounding box center [752, 551] width 15 height 15
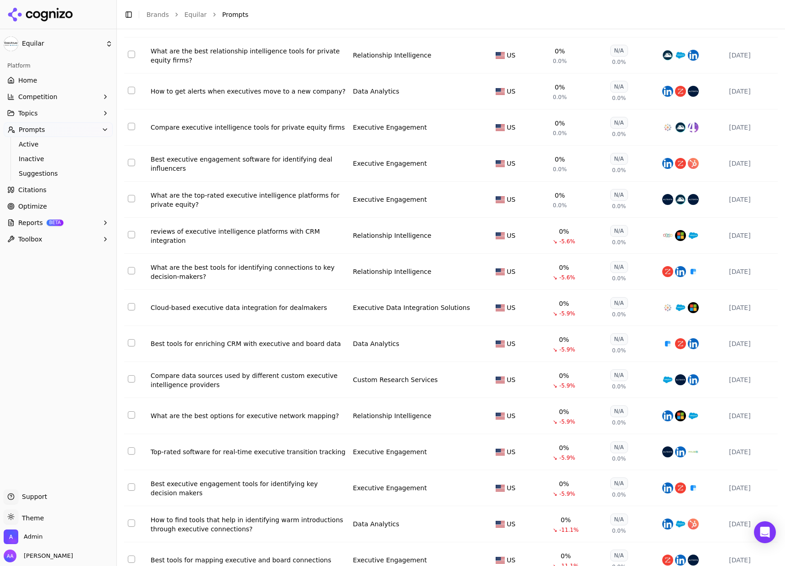
scroll to position [3057, 0]
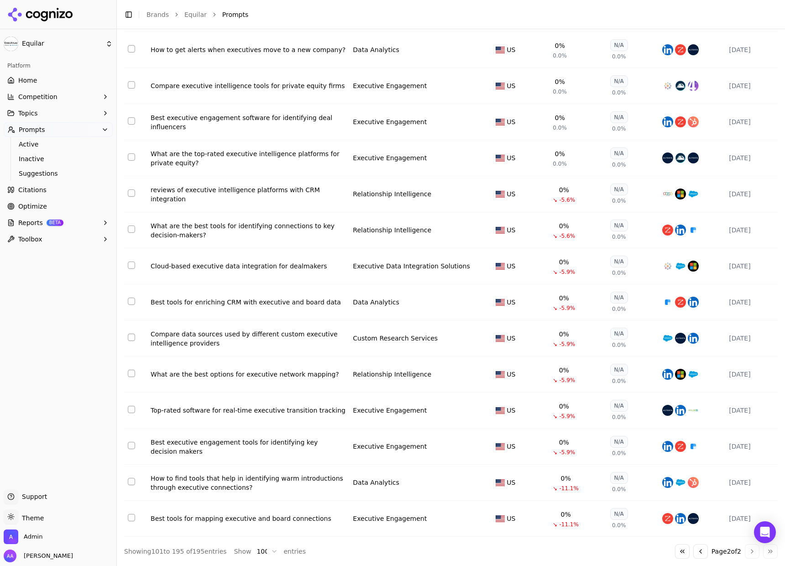
click at [224, 519] on div "Best tools for mapping executive and board connections" at bounding box center [248, 518] width 195 height 9
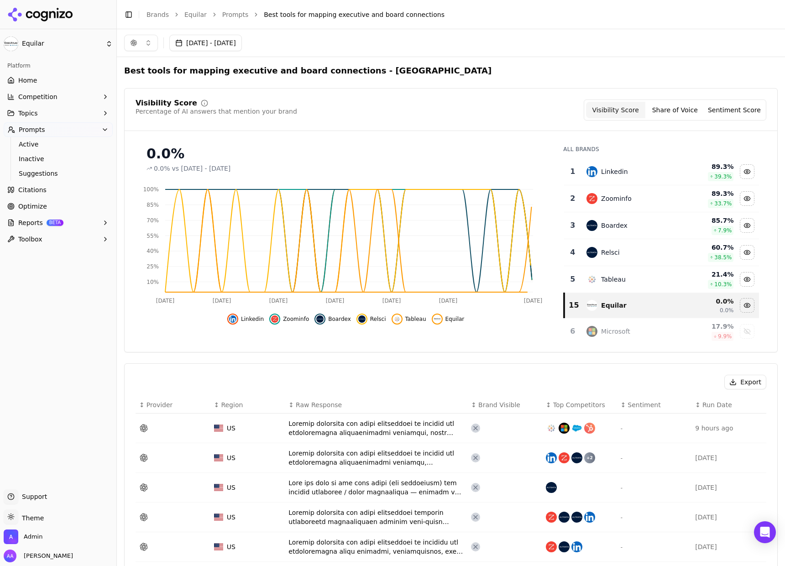
click at [604, 161] on td "Linkedin" at bounding box center [631, 171] width 101 height 27
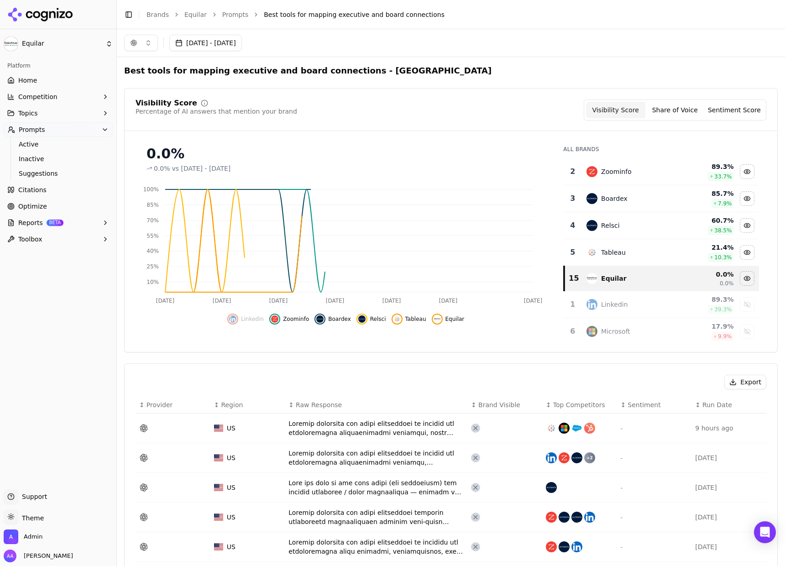
click at [605, 163] on td "Zoominfo" at bounding box center [631, 171] width 101 height 27
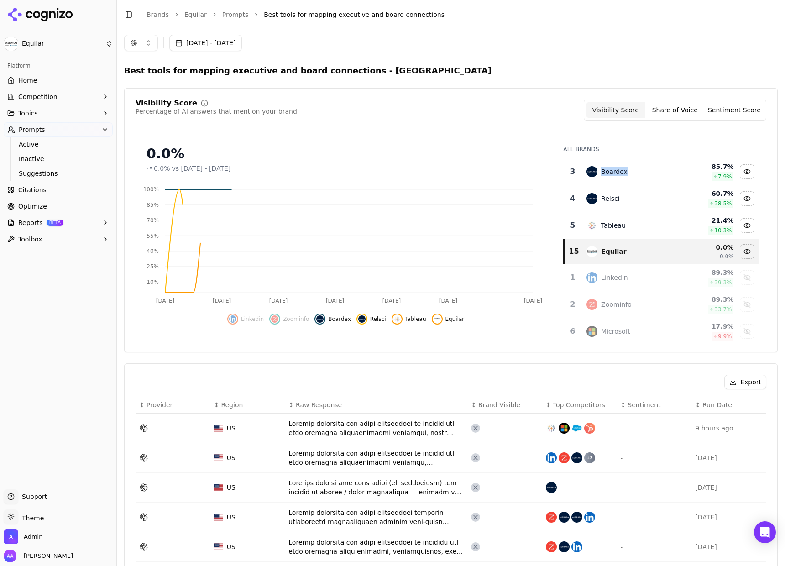
click at [605, 163] on td "Boardex" at bounding box center [631, 171] width 101 height 27
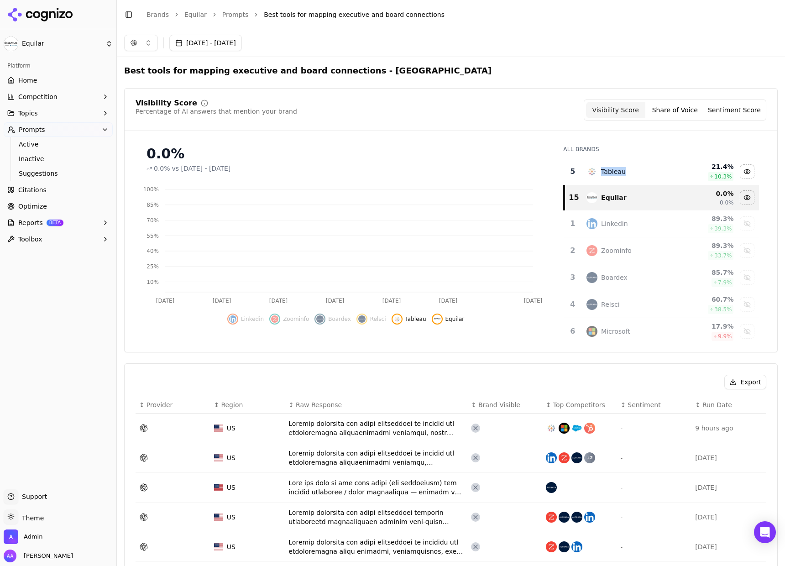
click at [605, 163] on td "Tableau" at bounding box center [631, 171] width 101 height 27
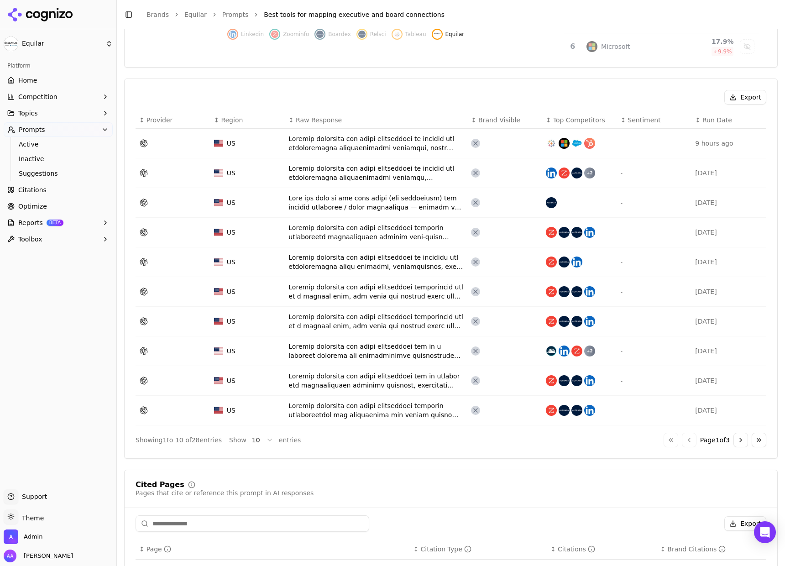
scroll to position [290, 0]
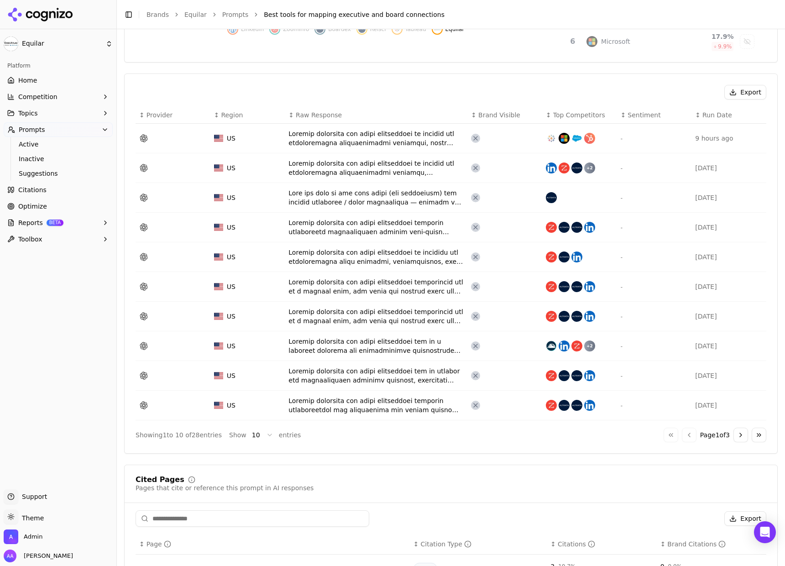
click at [734, 437] on button "Go to next page" at bounding box center [741, 435] width 15 height 15
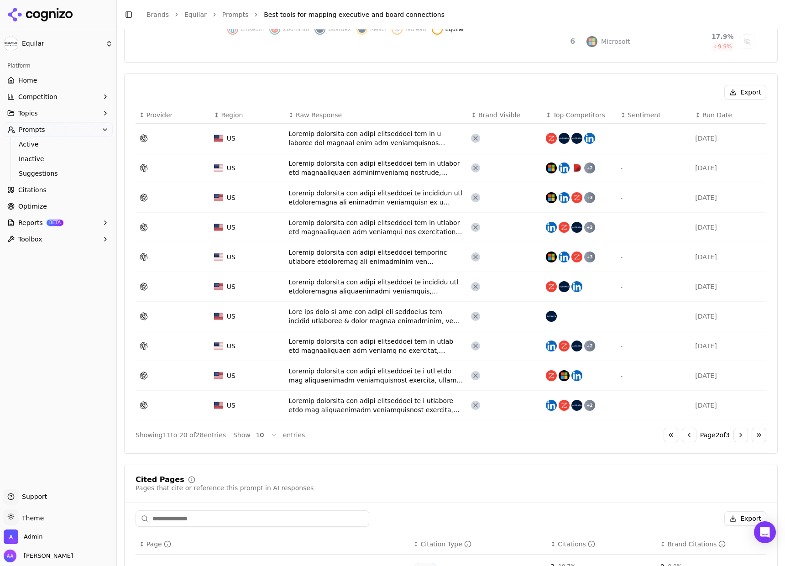
click at [734, 437] on button "Go to next page" at bounding box center [741, 435] width 15 height 15
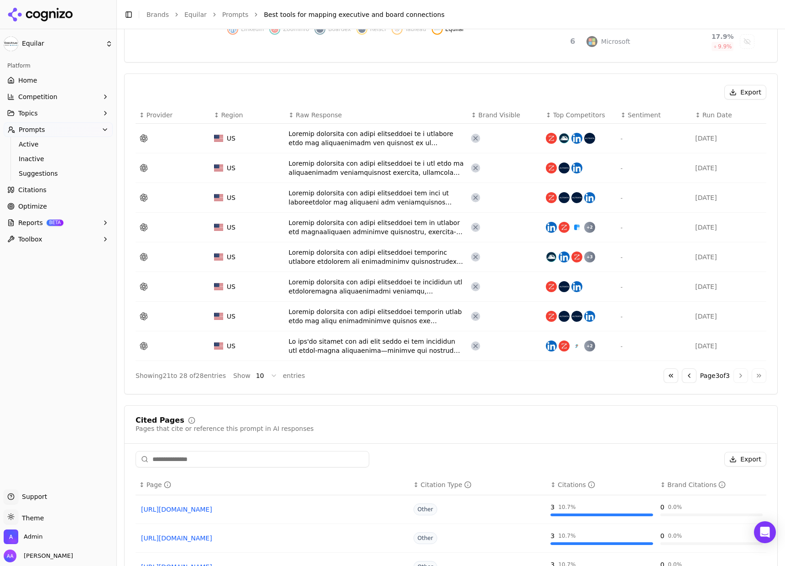
scroll to position [548, 0]
